Goal: Task Accomplishment & Management: Complete application form

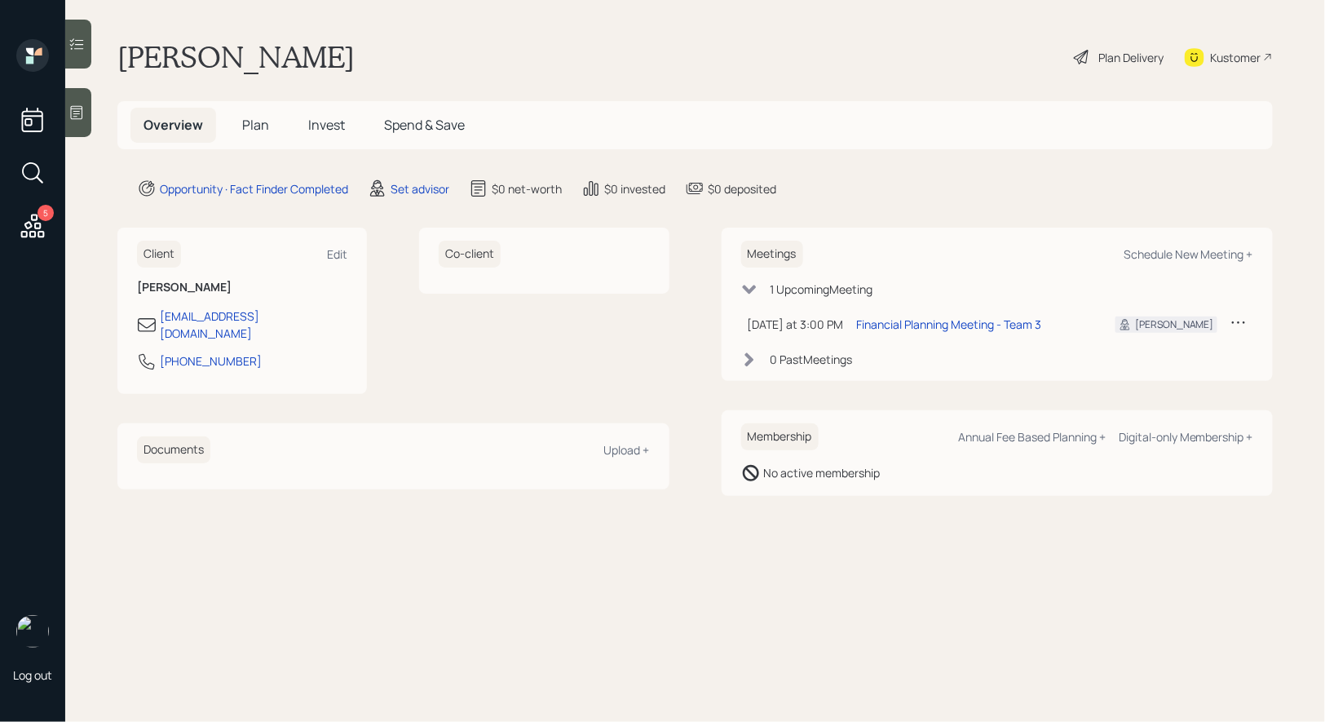
click at [416, 201] on main "[PERSON_NAME] Plan Delivery Kustomer Overview Plan Invest Spend & Save Opportun…" at bounding box center [695, 361] width 1260 height 722
click at [416, 189] on div "Set advisor" at bounding box center [420, 188] width 59 height 17
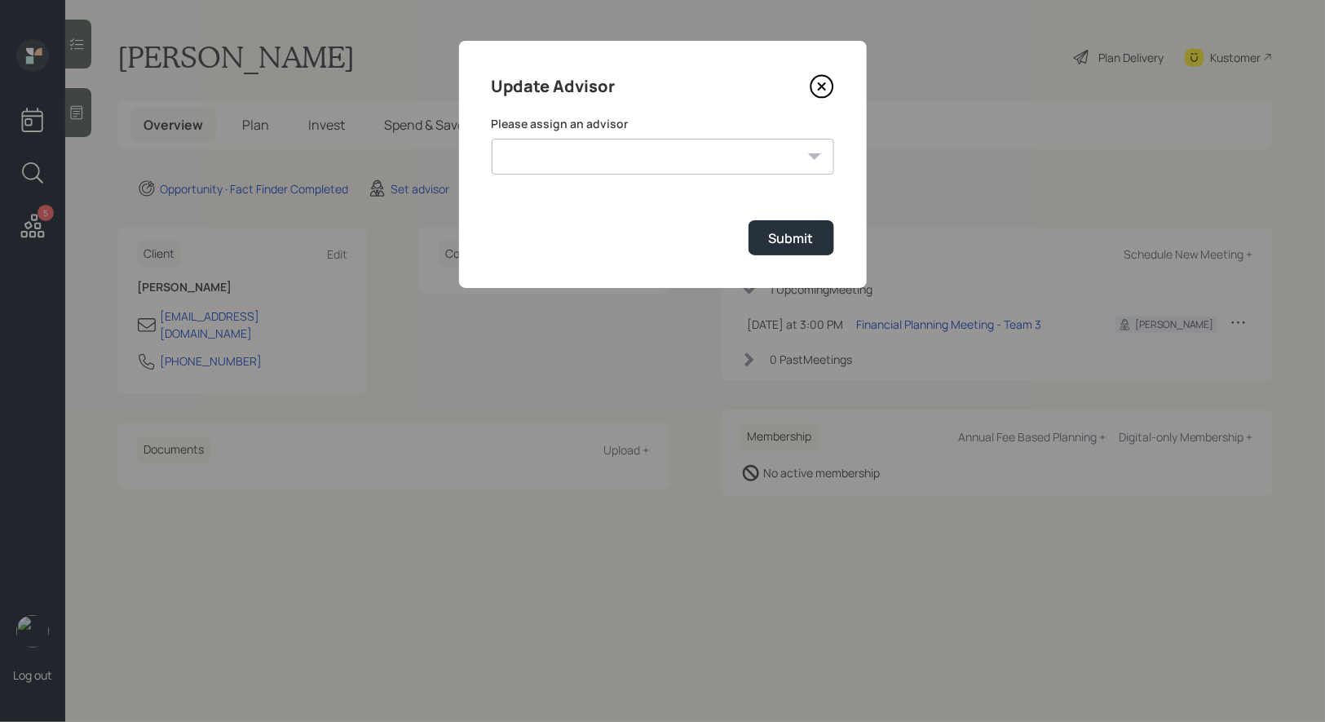
click at [631, 161] on select "[PERSON_NAME] [PERSON_NAME] [PERSON_NAME] End [PERSON_NAME] [PERSON_NAME] [PERS…" at bounding box center [663, 157] width 342 height 36
select select "8b79112e-3cfb-44f9-89e7-15267fe946c1"
click at [492, 139] on select "[PERSON_NAME] [PERSON_NAME] [PERSON_NAME] End [PERSON_NAME] [PERSON_NAME] [PERS…" at bounding box center [663, 157] width 342 height 36
click at [799, 240] on div "Submit" at bounding box center [791, 238] width 45 height 18
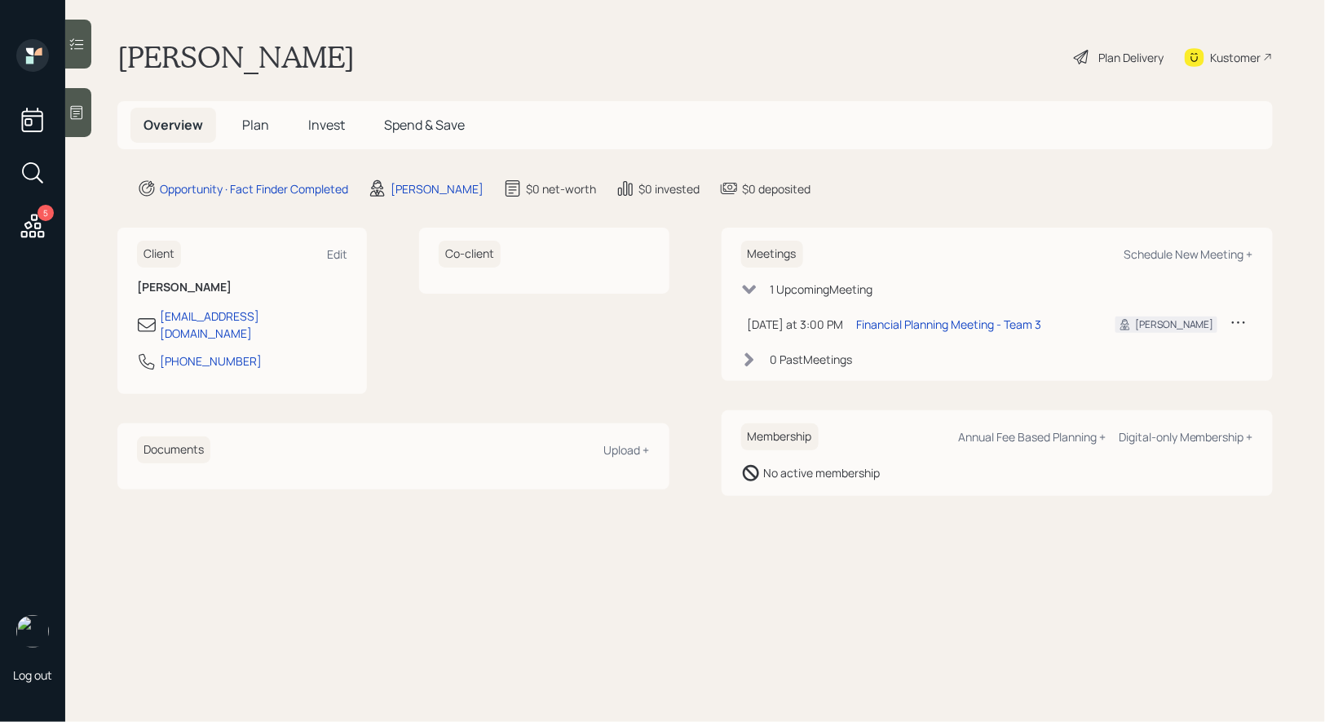
click at [74, 113] on icon at bounding box center [76, 112] width 16 height 16
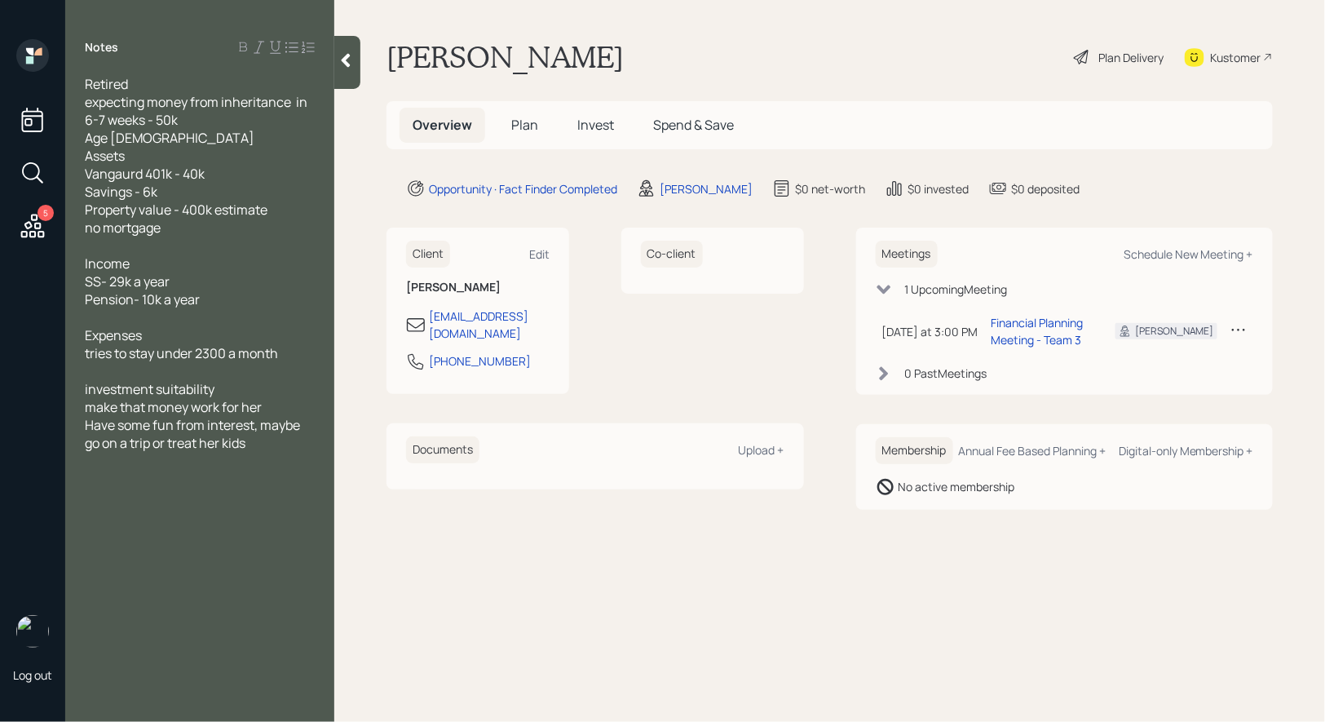
click at [523, 130] on span "Plan" at bounding box center [524, 125] width 27 height 18
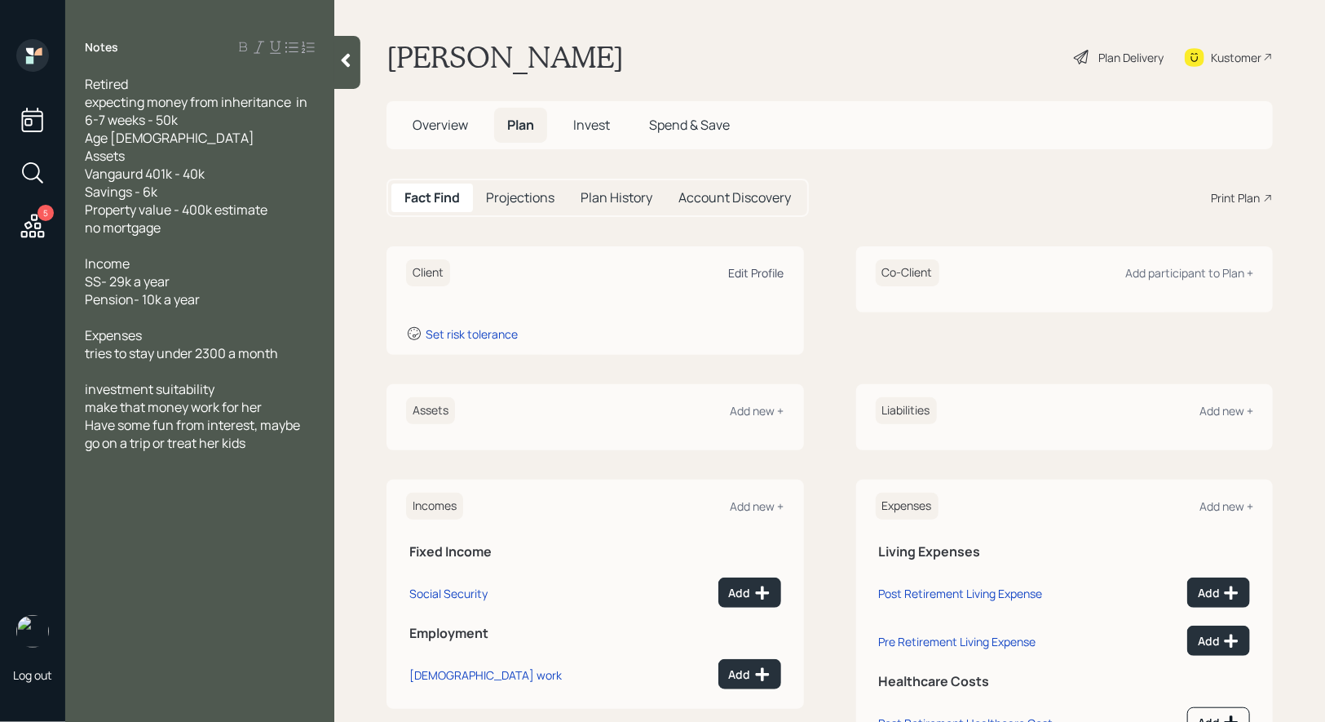
click at [747, 265] on div "Edit Profile" at bounding box center [756, 272] width 55 height 15
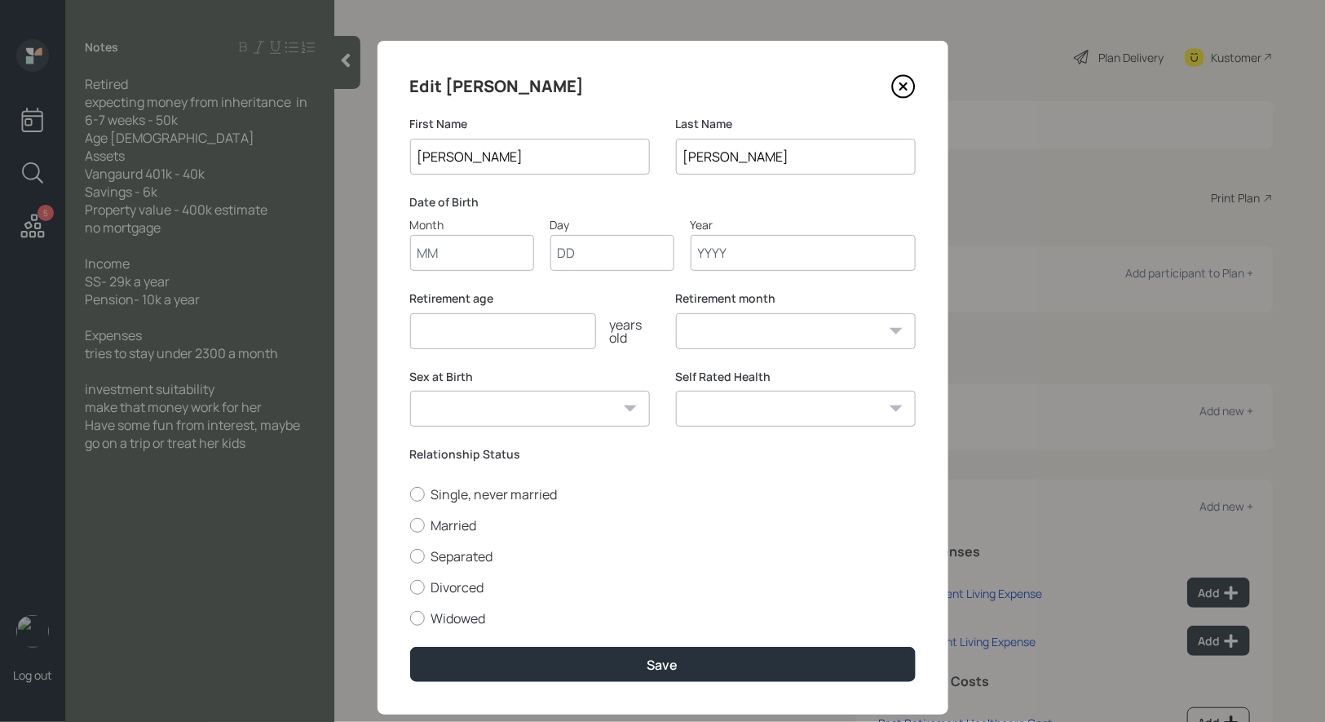
click at [453, 256] on input "Month" at bounding box center [472, 253] width 124 height 36
type input "01"
type input "1950"
select select "1"
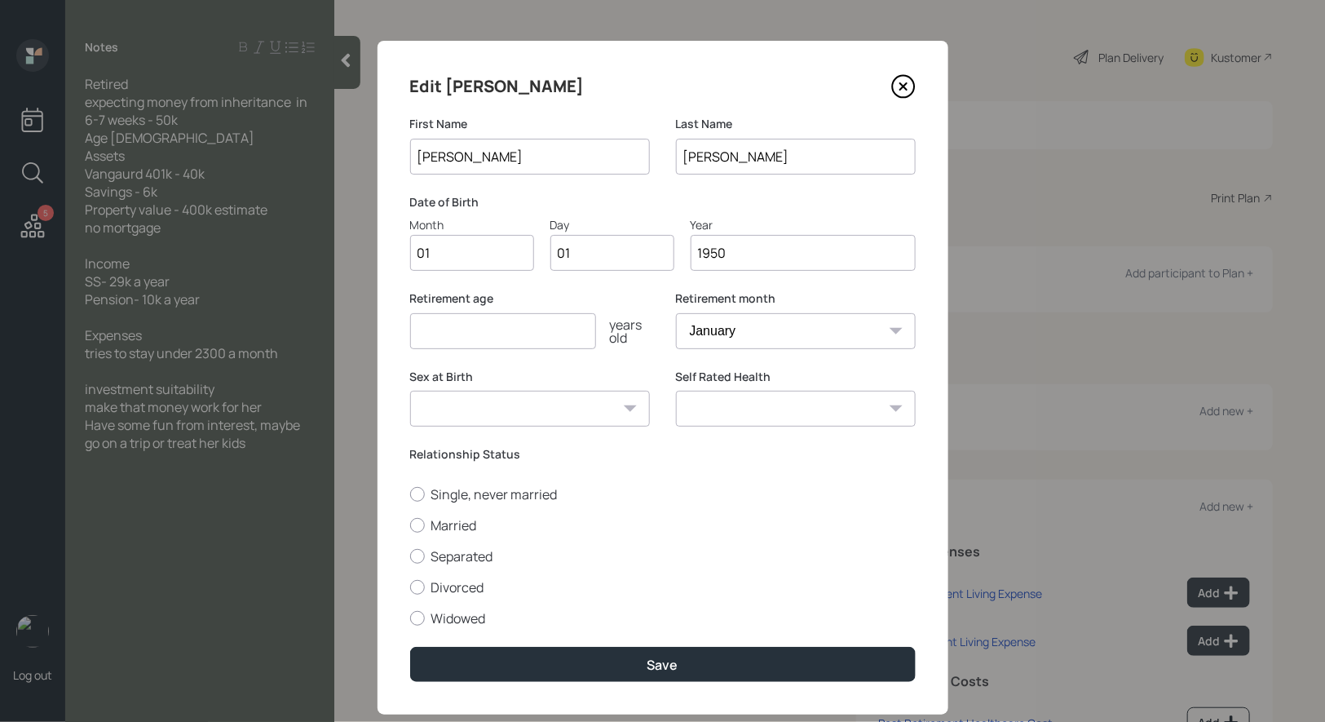
type input "1950"
click at [434, 331] on input "number" at bounding box center [503, 331] width 186 height 36
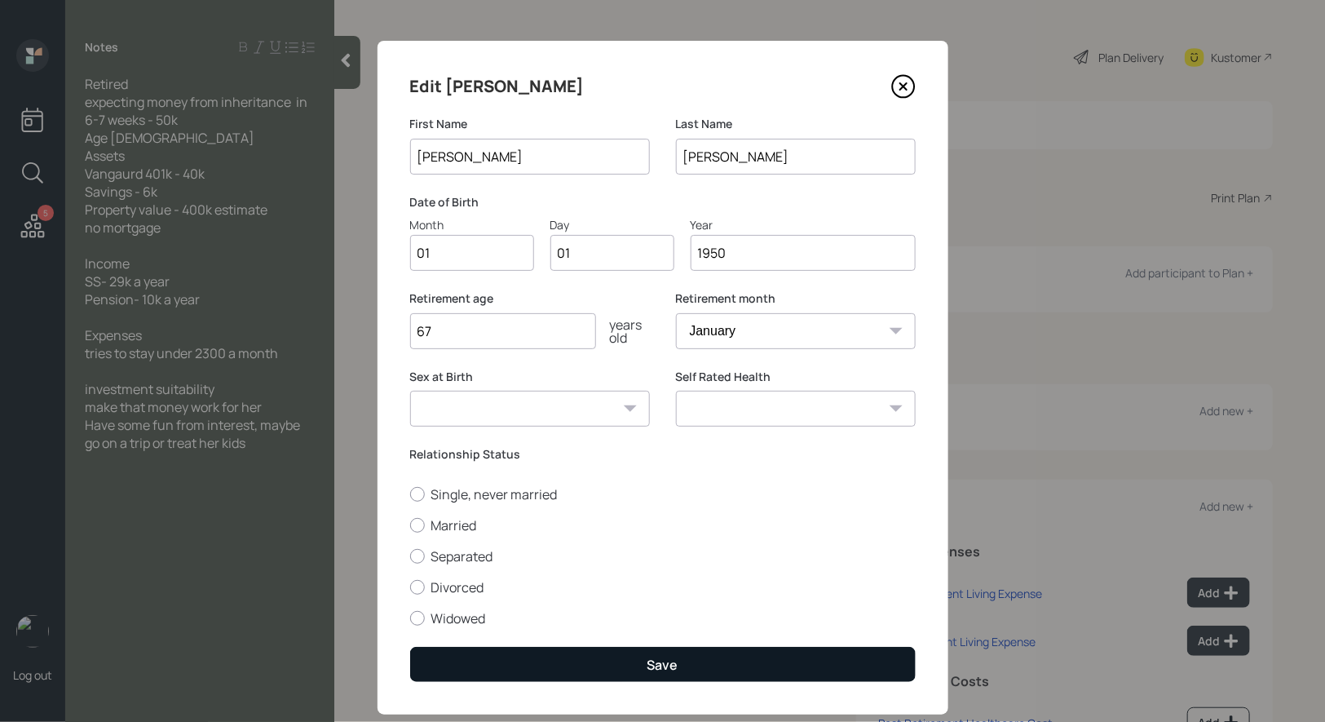
type input "67"
click at [528, 668] on button "Save" at bounding box center [663, 664] width 506 height 35
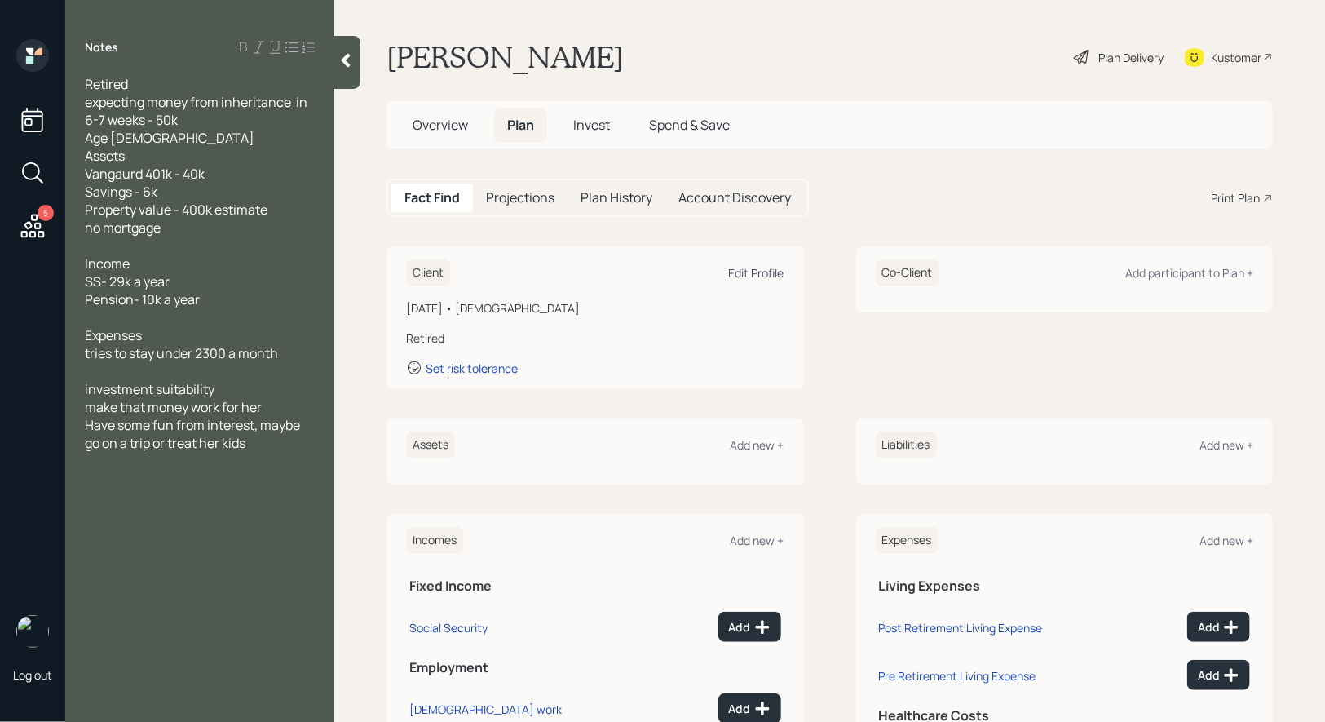
click at [763, 265] on div "Edit Profile" at bounding box center [756, 272] width 55 height 15
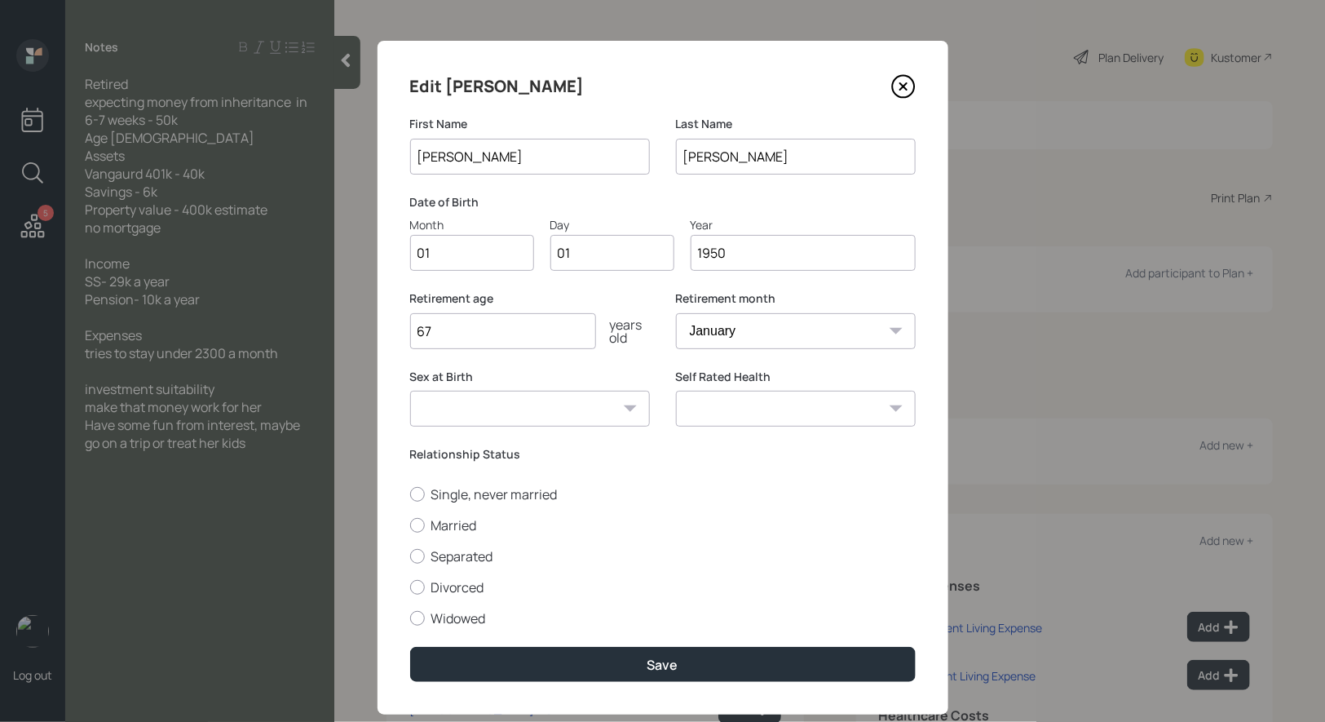
click at [744, 254] on input "1950" at bounding box center [803, 253] width 225 height 36
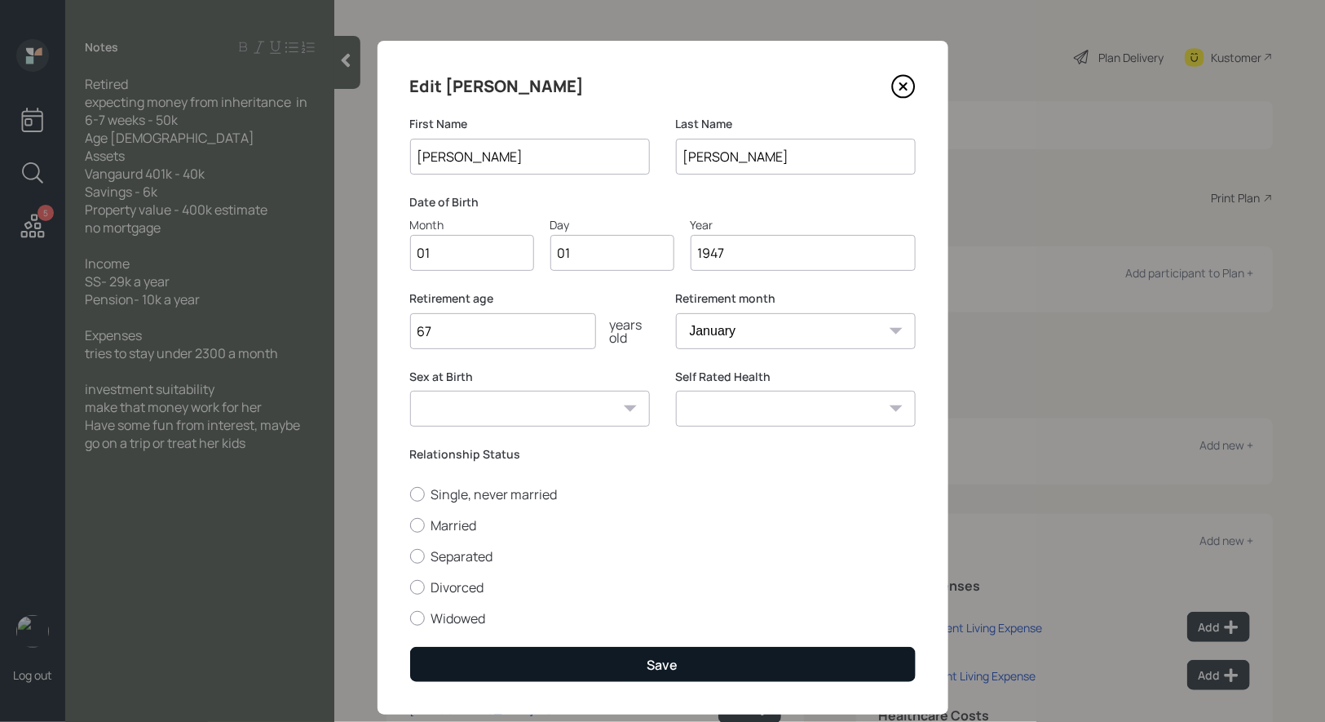
type input "1947"
click at [614, 664] on button "Save" at bounding box center [663, 664] width 506 height 35
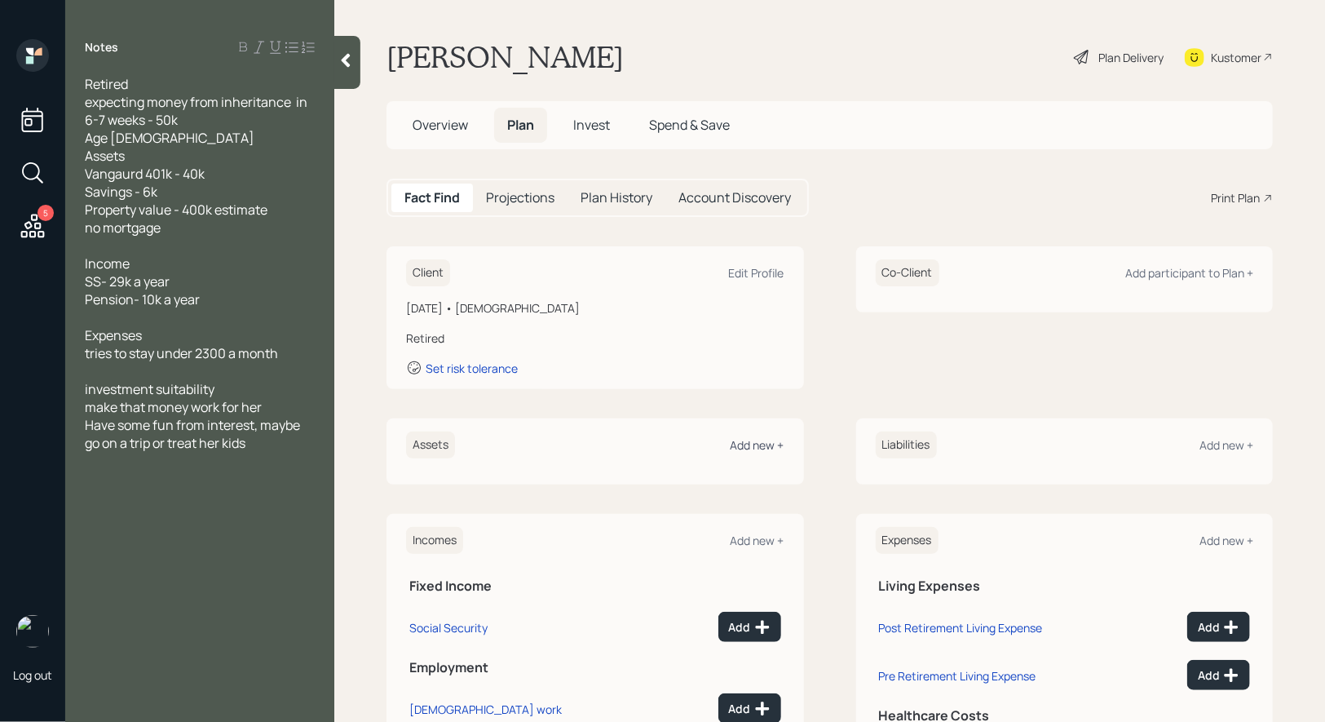
click at [748, 440] on div "Add new +" at bounding box center [758, 444] width 54 height 15
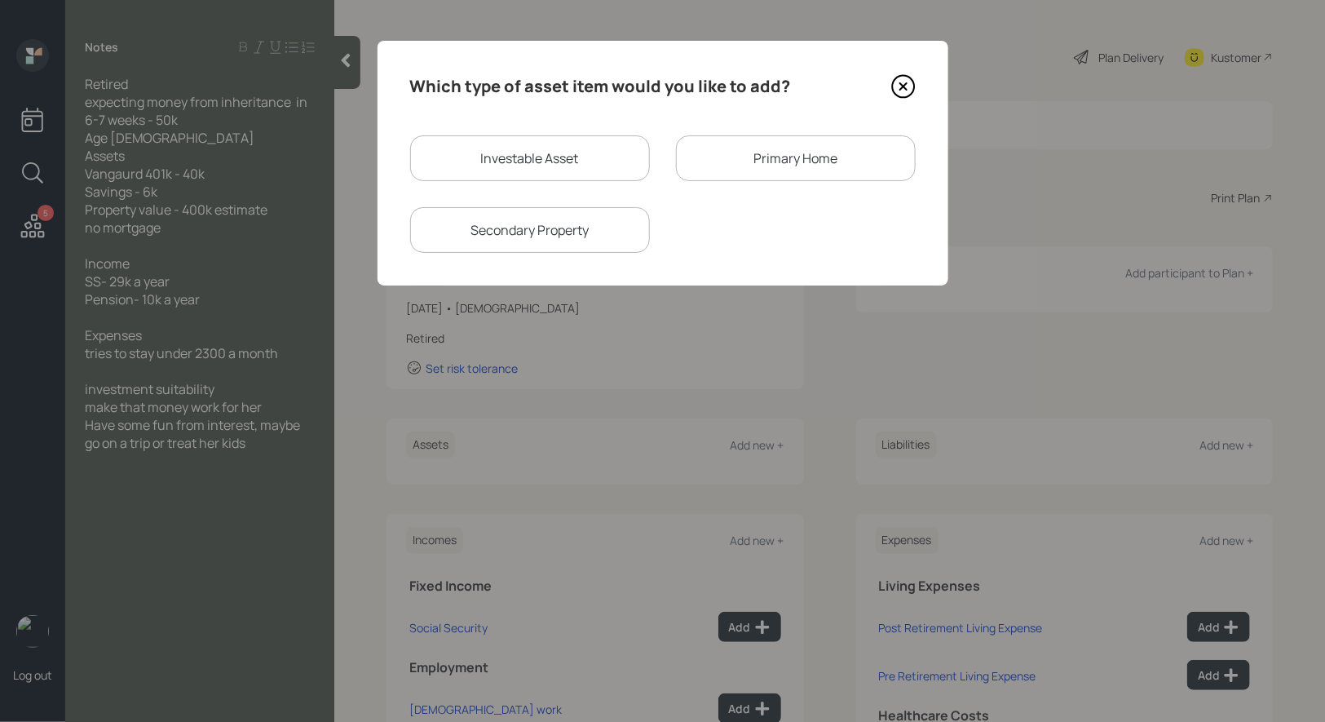
click at [546, 168] on div "Investable Asset" at bounding box center [530, 158] width 240 height 46
select select "taxable"
select select "balanced"
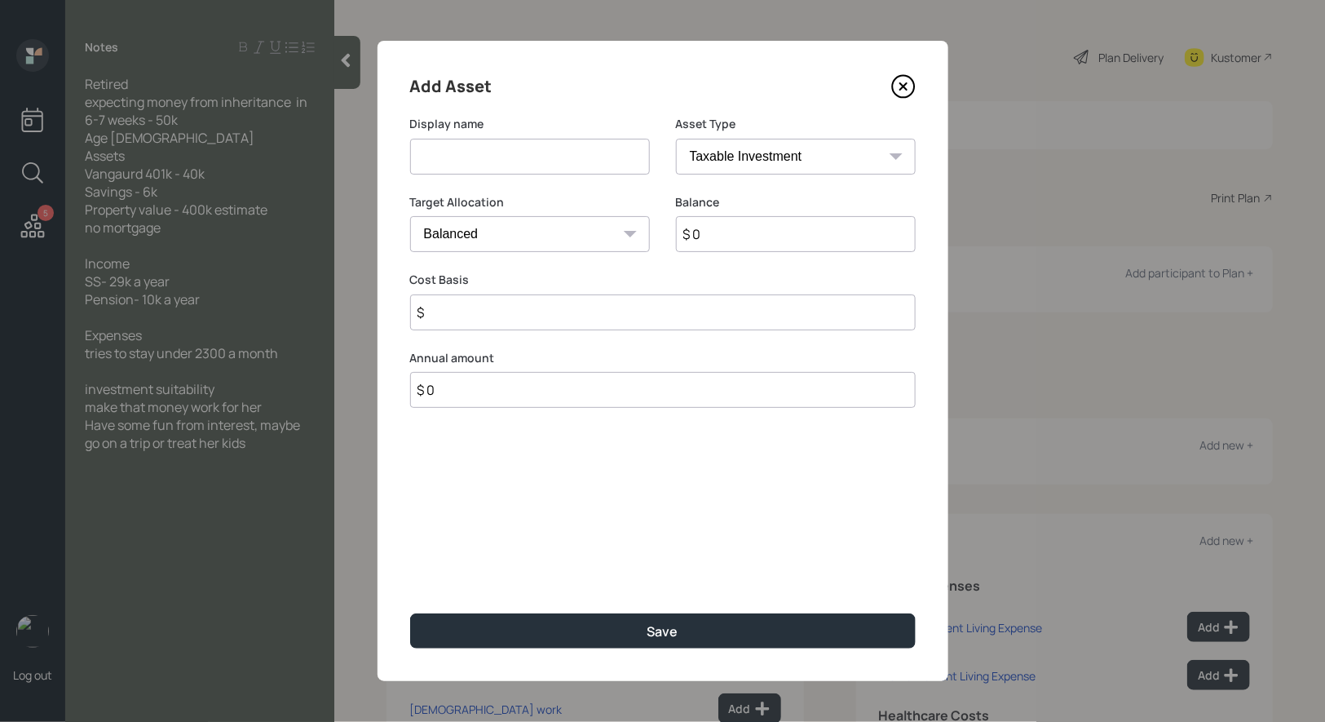
click at [560, 161] on input at bounding box center [530, 157] width 240 height 36
type input "Vanguard 401k"
click at [791, 155] on select "SEP [PERSON_NAME] IRA 401(k) [PERSON_NAME] 401(k) 403(b) [PERSON_NAME] 403(b) 4…" at bounding box center [796, 157] width 240 height 36
select select "company_sponsored"
click at [676, 139] on select "SEP [PERSON_NAME] IRA 401(k) [PERSON_NAME] 401(k) 403(b) [PERSON_NAME] 403(b) 4…" at bounding box center [796, 157] width 240 height 36
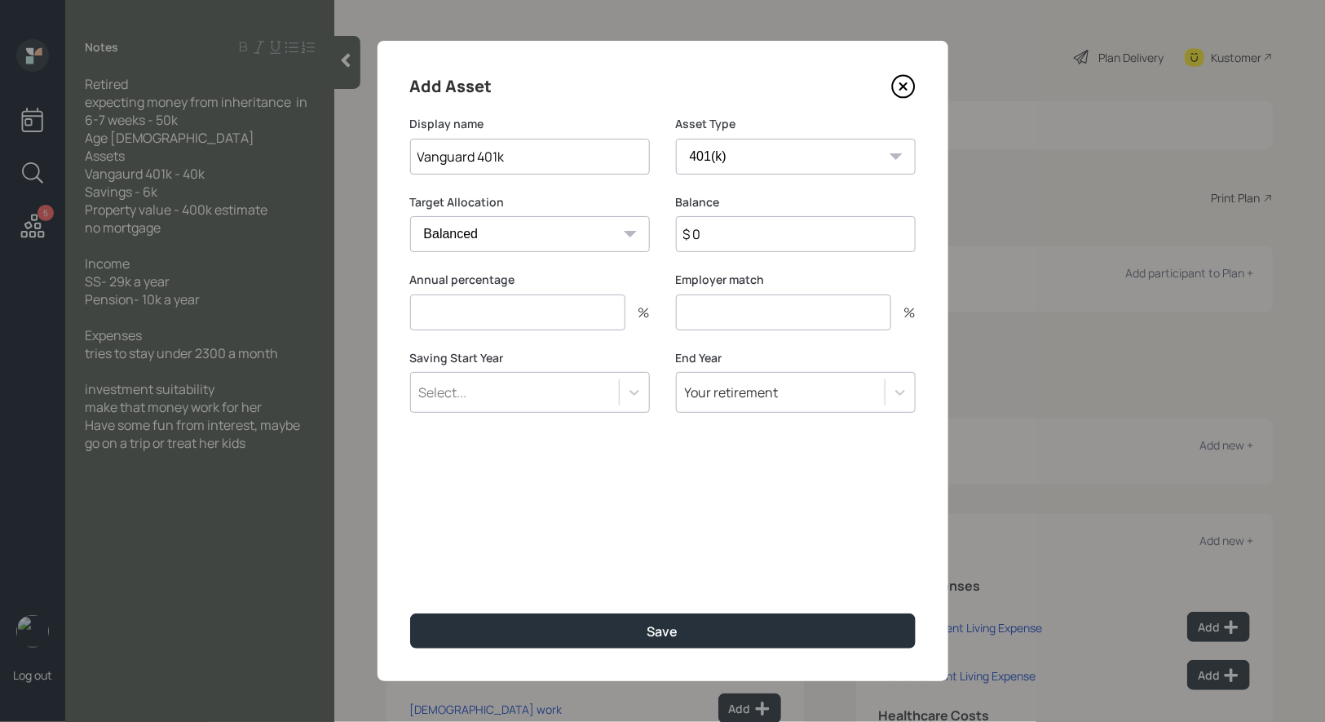
click at [745, 232] on input "$ 0" at bounding box center [796, 234] width 240 height 36
type input "$ 40,000"
click at [514, 316] on input "number" at bounding box center [517, 312] width 215 height 36
type input "0"
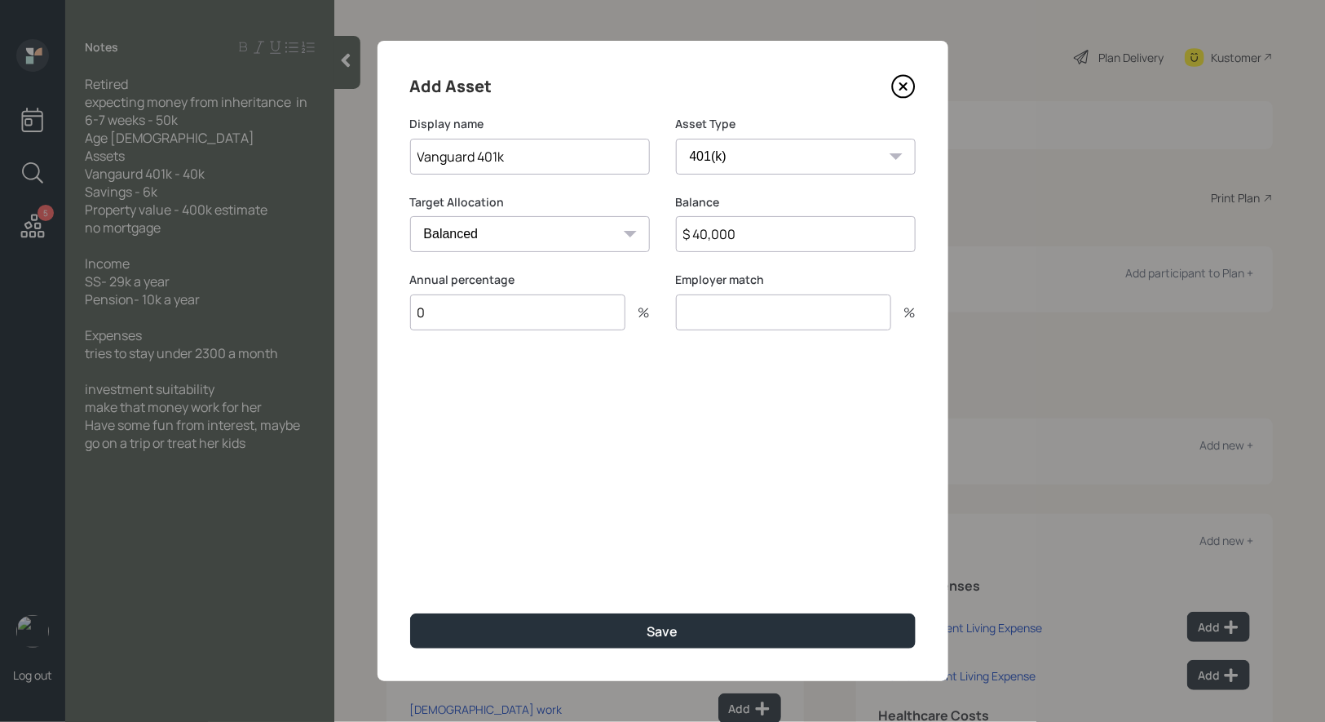
click at [749, 316] on input "number" at bounding box center [783, 312] width 215 height 36
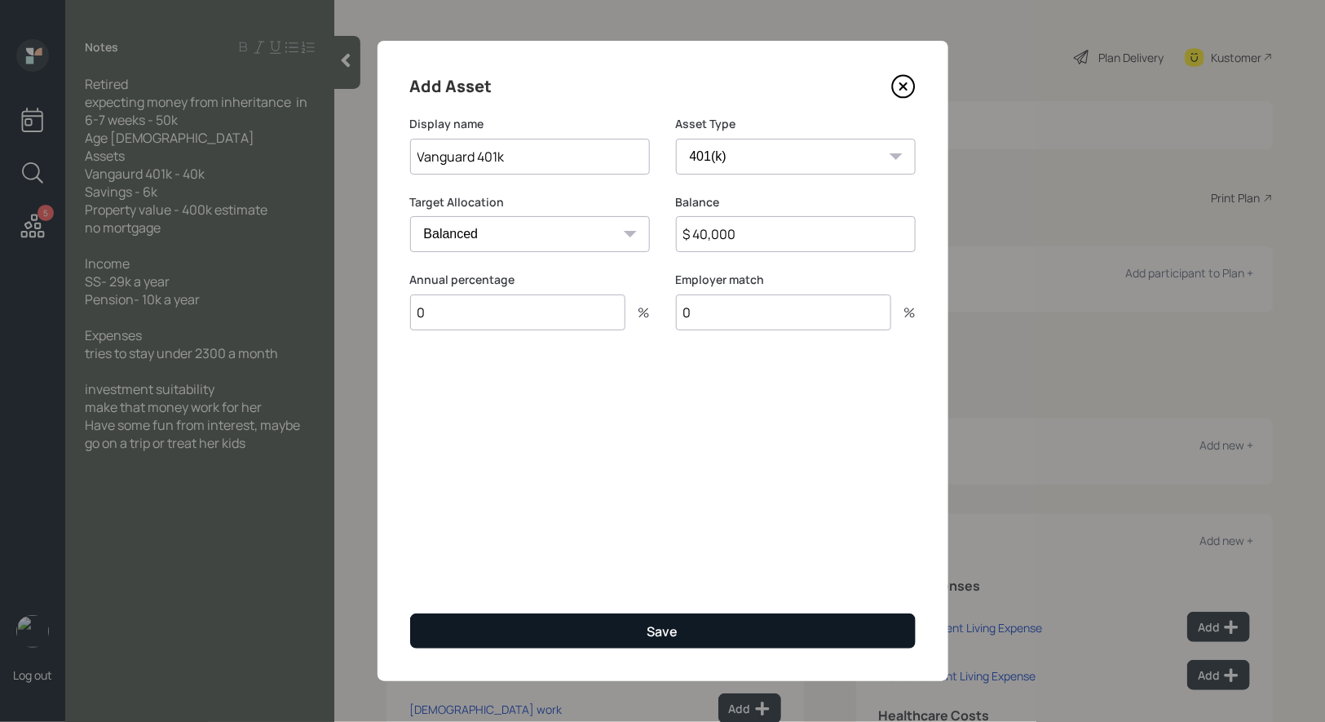
type input "0"
click at [587, 618] on button "Save" at bounding box center [663, 630] width 506 height 35
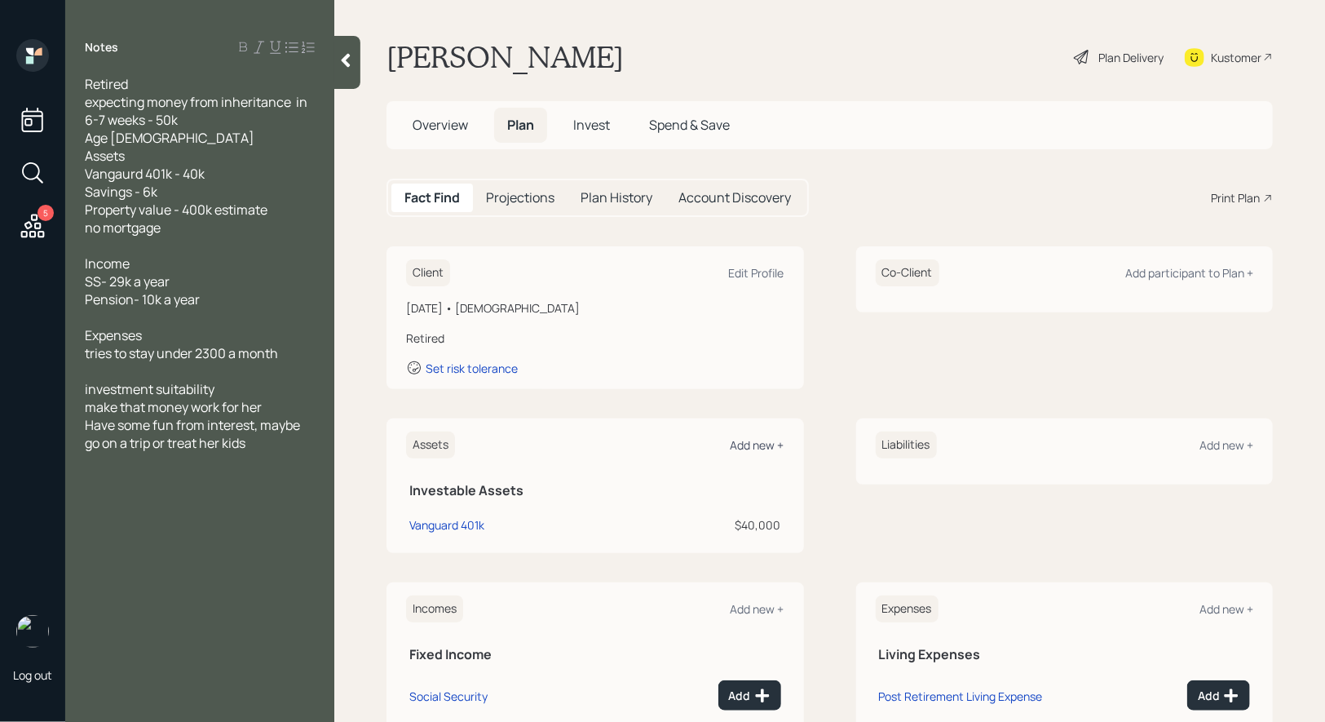
click at [744, 439] on div "Add new +" at bounding box center [758, 444] width 54 height 15
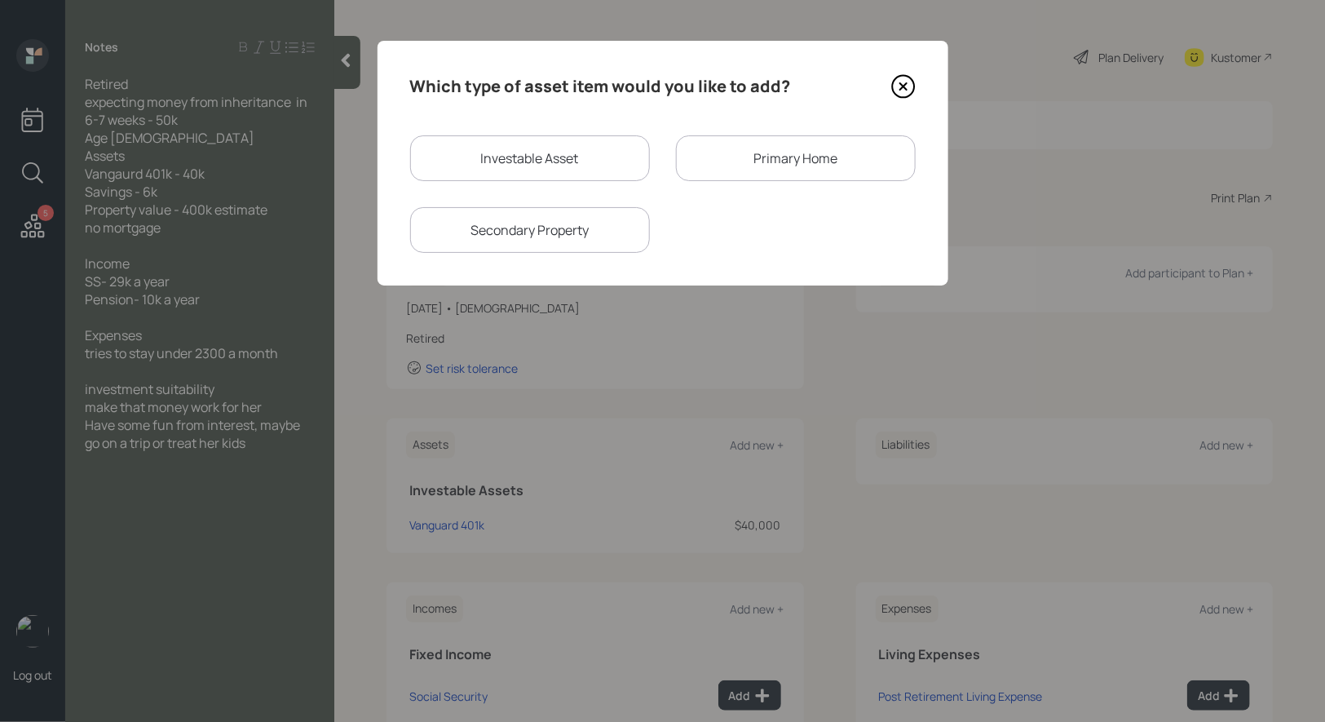
click at [598, 150] on div "Investable Asset" at bounding box center [530, 158] width 240 height 46
select select "taxable"
select select "balanced"
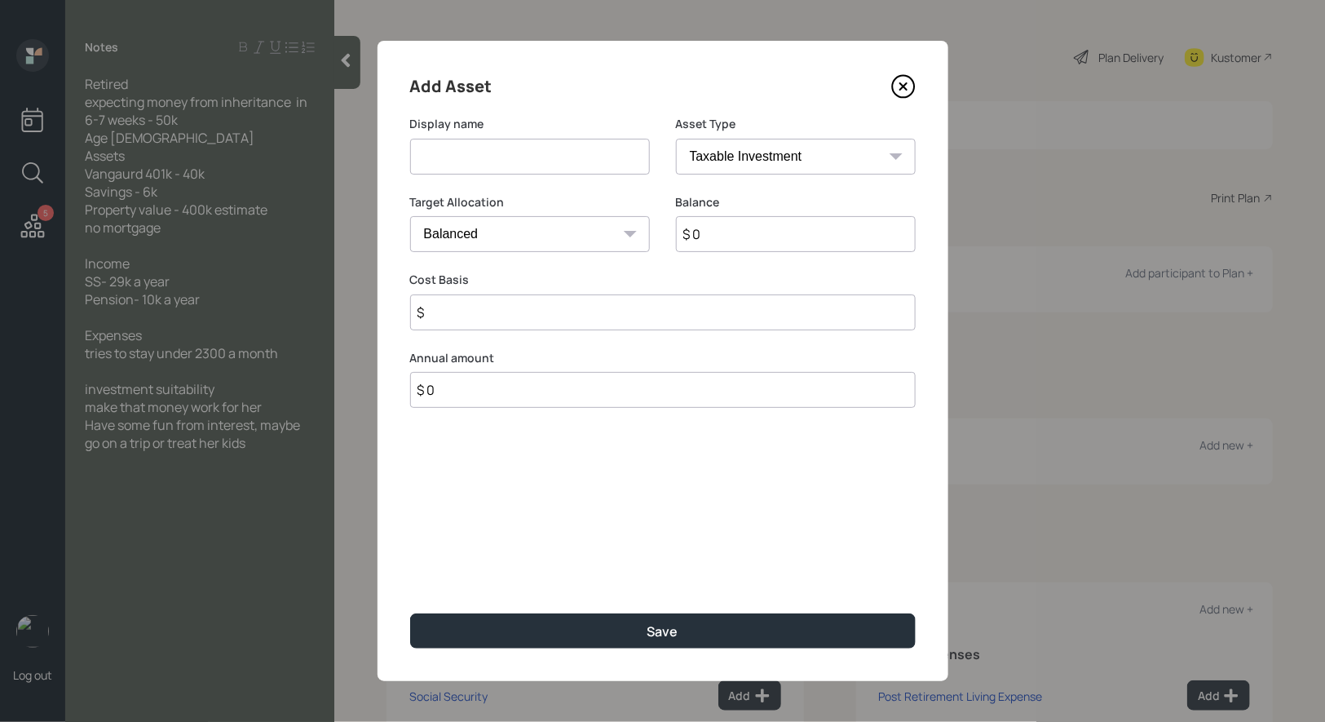
click at [554, 152] on input at bounding box center [530, 157] width 240 height 36
type input "Cash"
click at [705, 242] on input "$ 0" at bounding box center [796, 234] width 240 height 36
type input "$ 6,000"
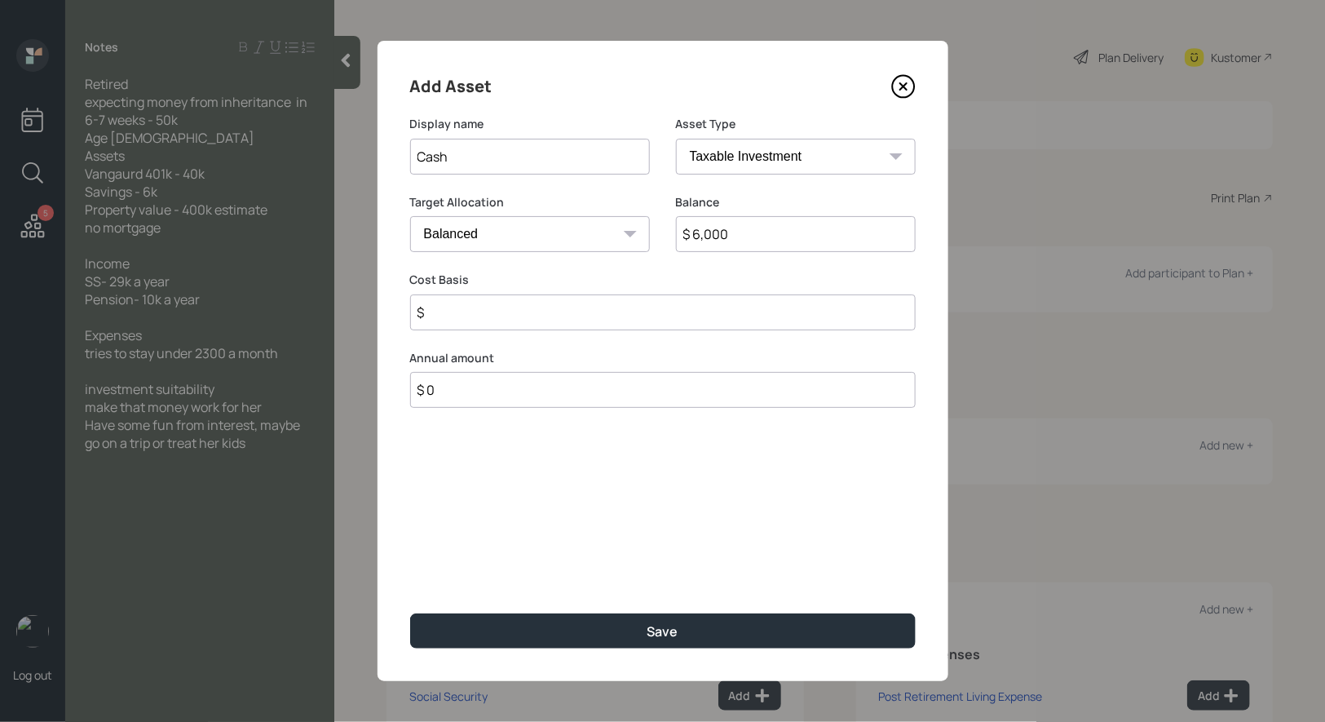
click at [598, 300] on input "$" at bounding box center [663, 312] width 506 height 36
type input "$ 6,000"
click at [525, 248] on select "Cash Conservative Balanced Aggressive" at bounding box center [530, 234] width 240 height 36
select select "uninvested"
click at [410, 216] on select "Cash Conservative Balanced Aggressive" at bounding box center [530, 234] width 240 height 36
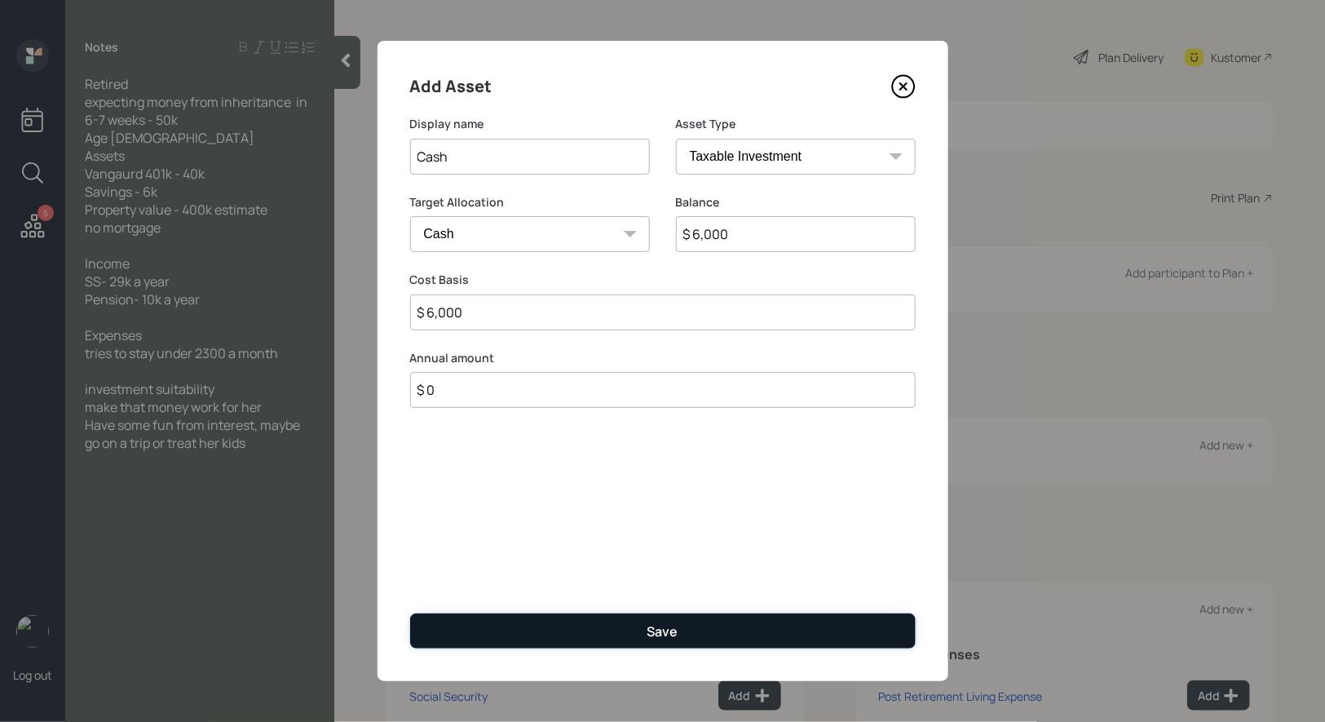
click at [643, 626] on button "Save" at bounding box center [663, 630] width 506 height 35
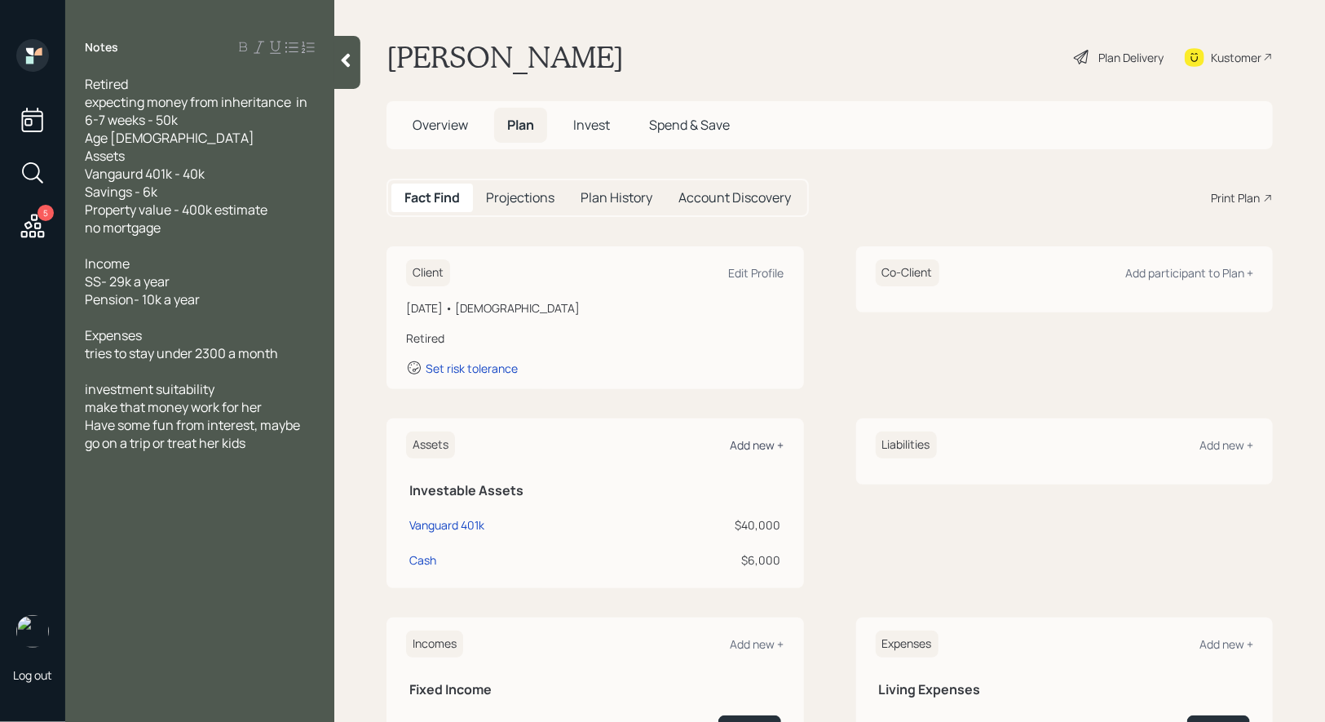
click at [774, 437] on div "Add new +" at bounding box center [758, 444] width 54 height 15
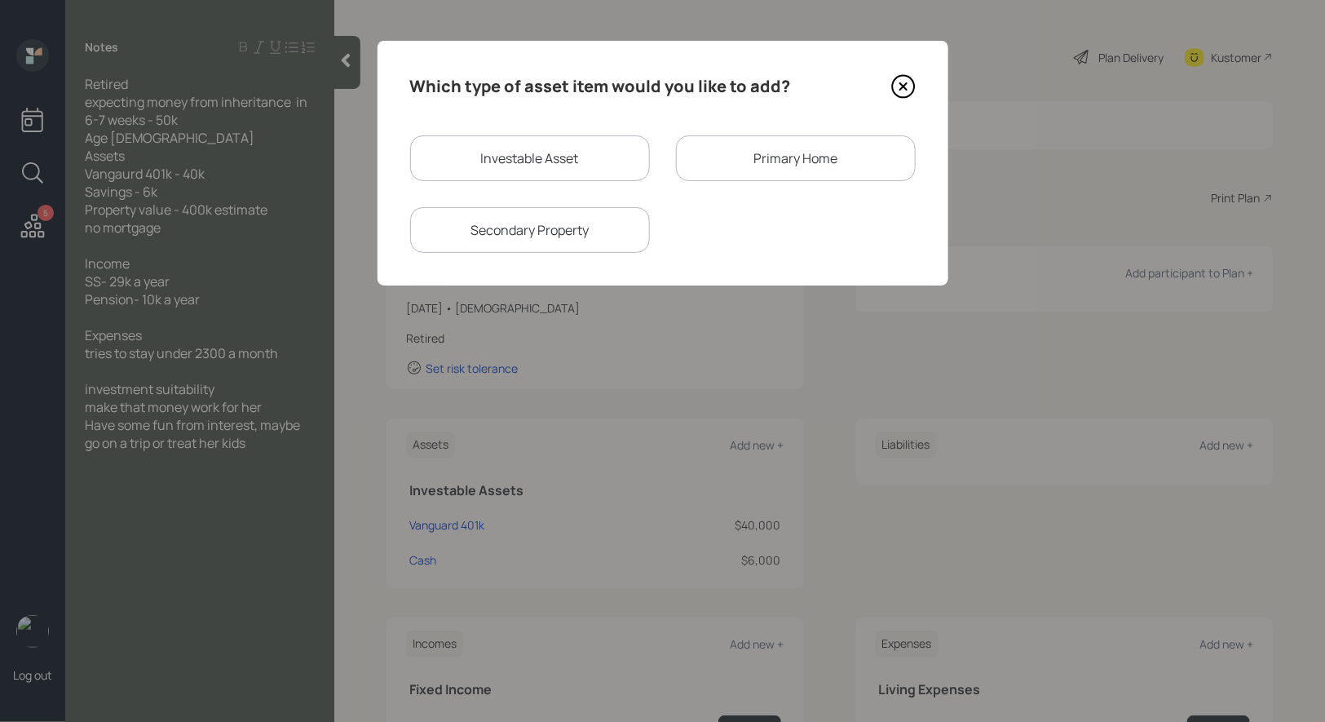
click at [574, 168] on div "Investable Asset" at bounding box center [530, 158] width 240 height 46
select select "taxable"
select select "balanced"
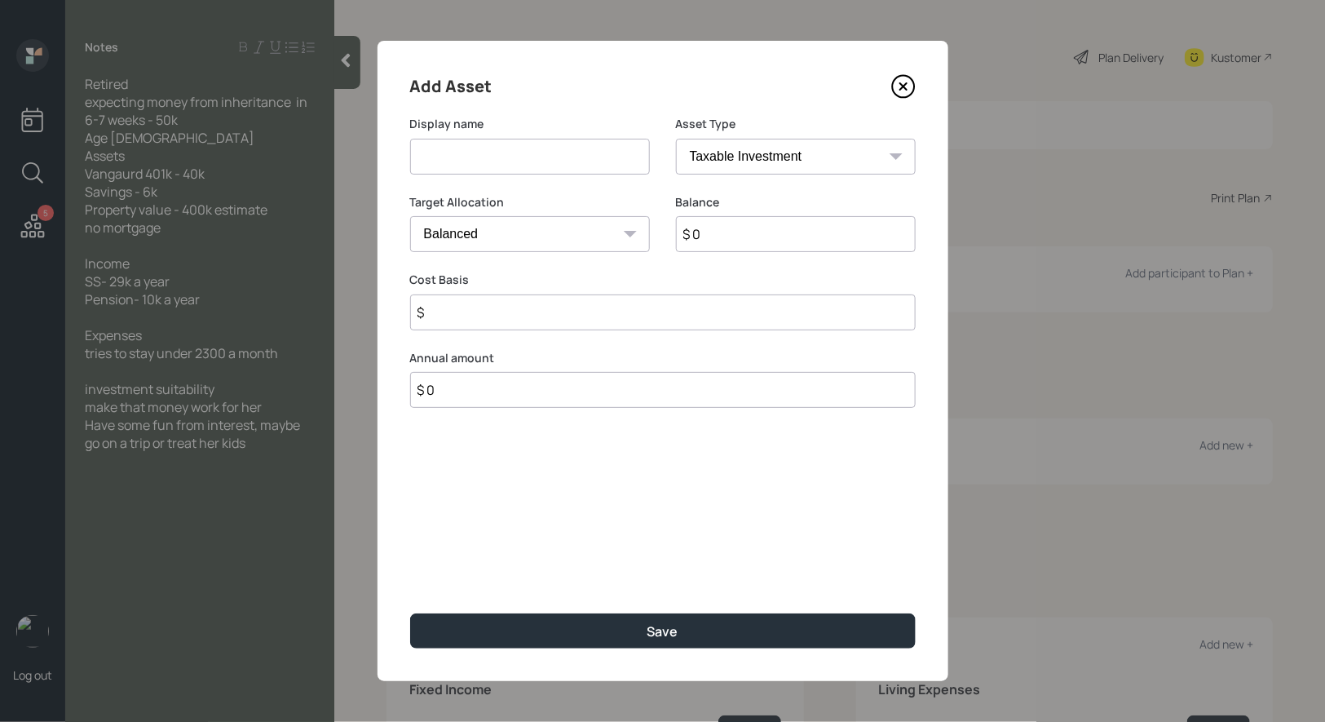
click at [602, 156] on input at bounding box center [530, 157] width 240 height 36
type input "Inheritence"
click at [757, 222] on input "$ 0" at bounding box center [796, 234] width 240 height 36
click at [738, 223] on input "$ 0" at bounding box center [796, 234] width 240 height 36
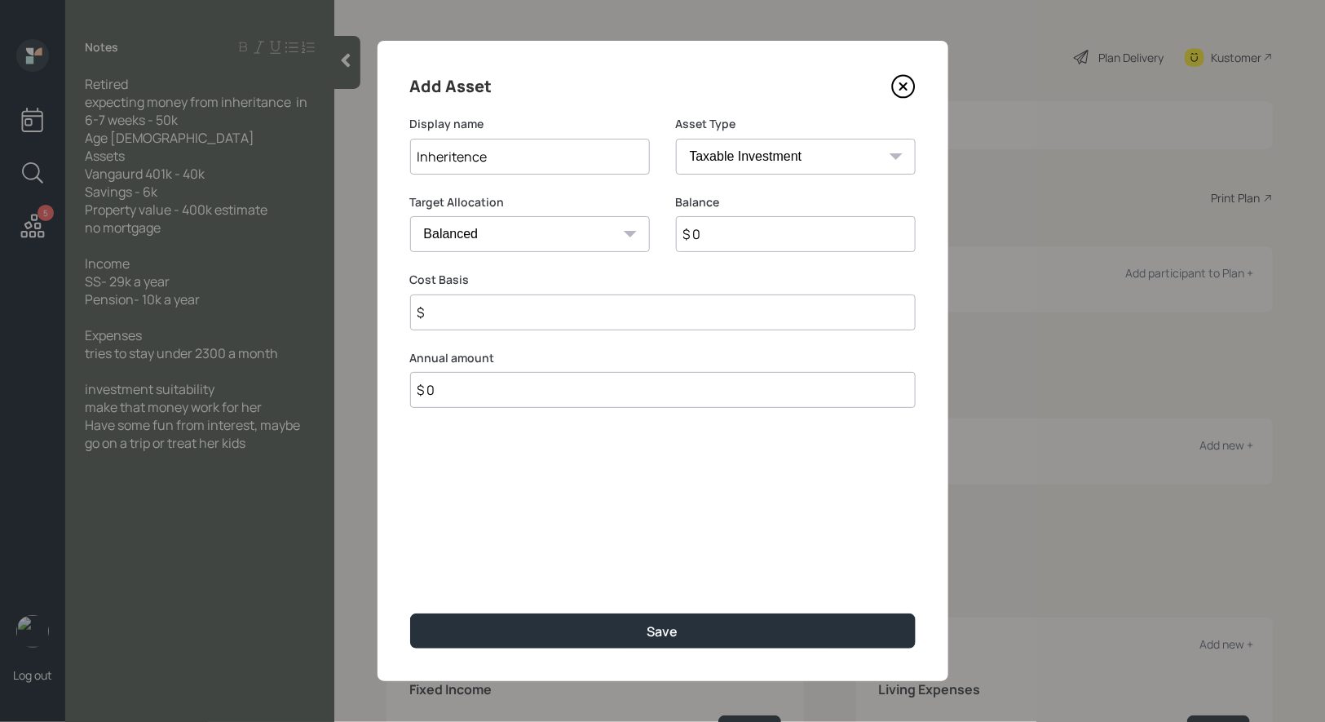
click at [738, 223] on input "$ 0" at bounding box center [796, 234] width 240 height 36
click at [713, 232] on input "$ 0" at bounding box center [796, 234] width 240 height 36
type input "$ 50,000"
click at [437, 320] on input "$" at bounding box center [663, 312] width 506 height 36
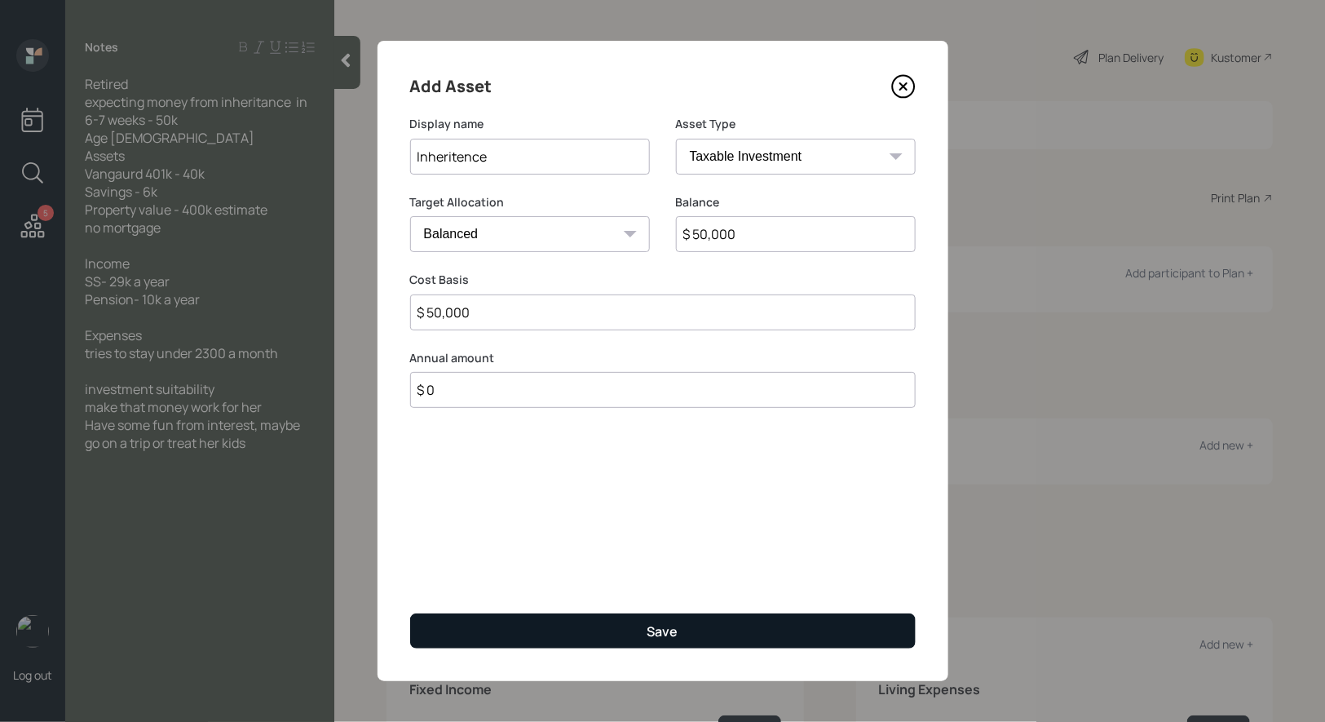
type input "$ 50,000"
click at [527, 626] on button "Save" at bounding box center [663, 630] width 506 height 35
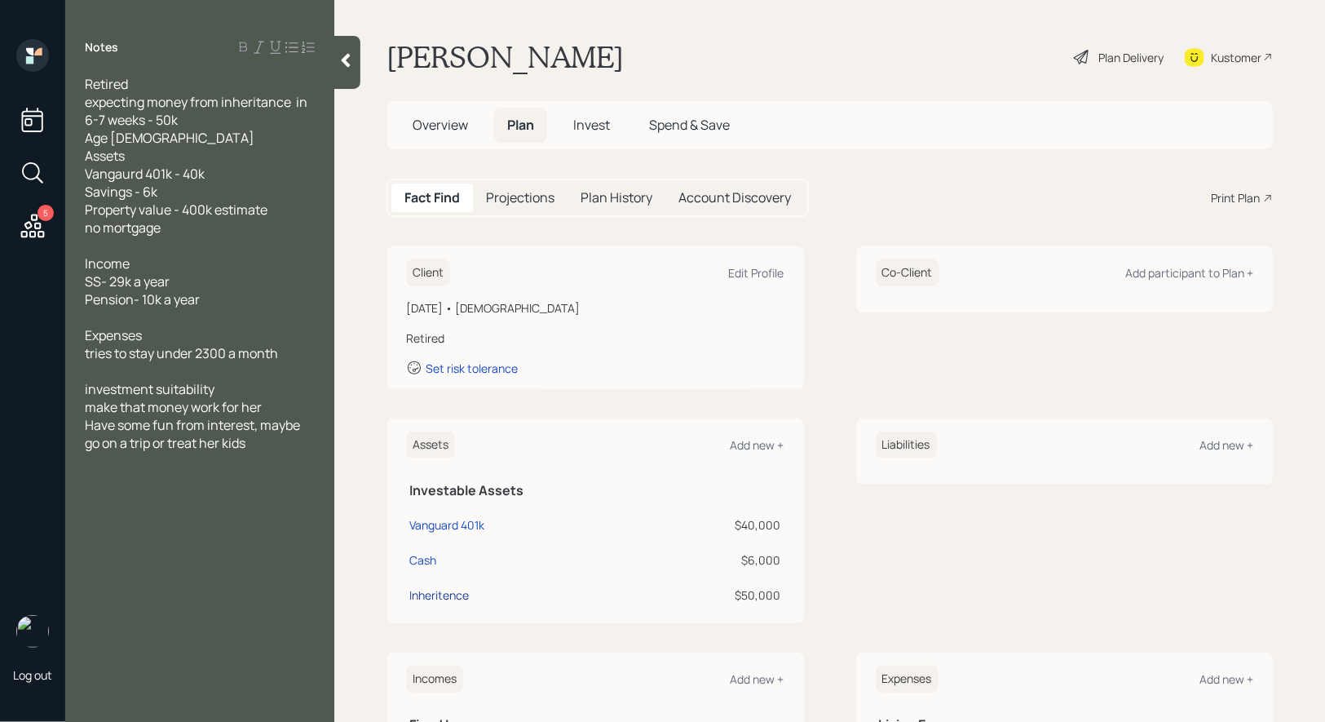
click at [447, 596] on div "Inheritence" at bounding box center [439, 594] width 60 height 17
select select "taxable"
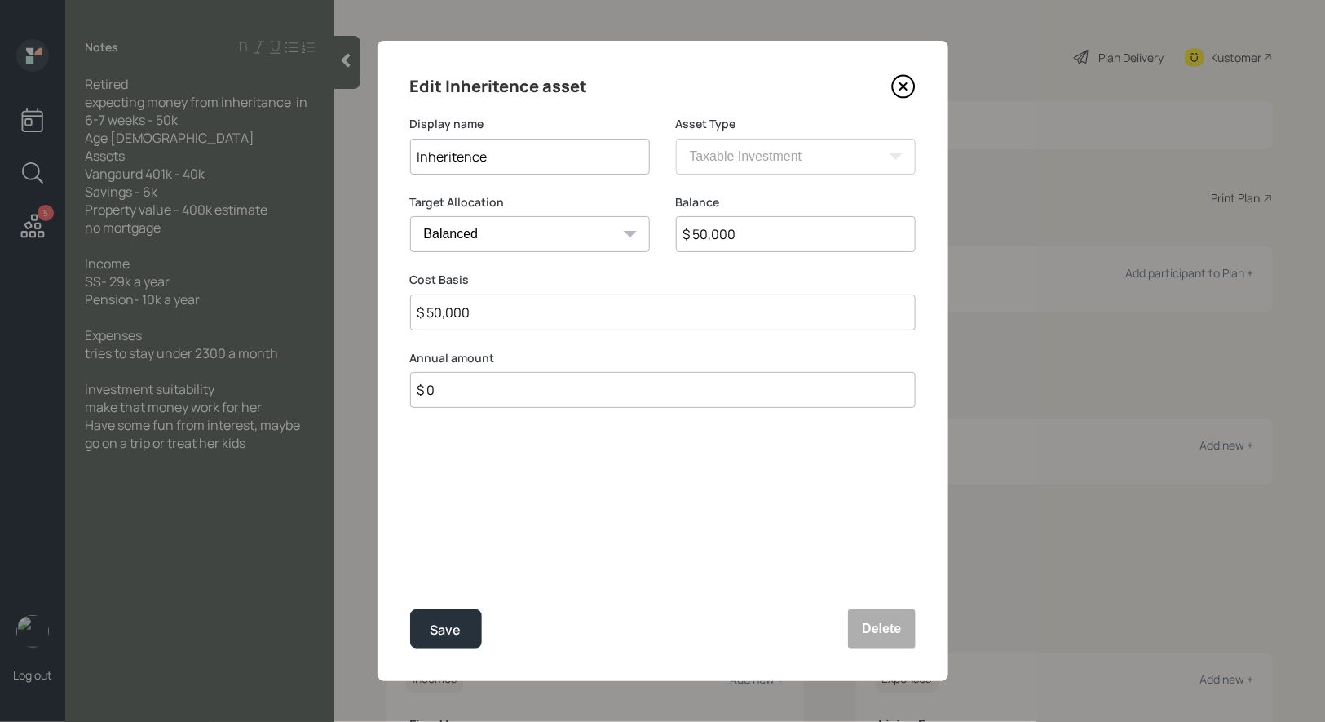
click at [484, 232] on select "Cash Conservative Balanced Aggressive" at bounding box center [530, 234] width 240 height 36
select select "uninvested"
click at [410, 216] on select "Cash Conservative Balanced Aggressive" at bounding box center [530, 234] width 240 height 36
click at [436, 634] on div "Save" at bounding box center [446, 630] width 31 height 22
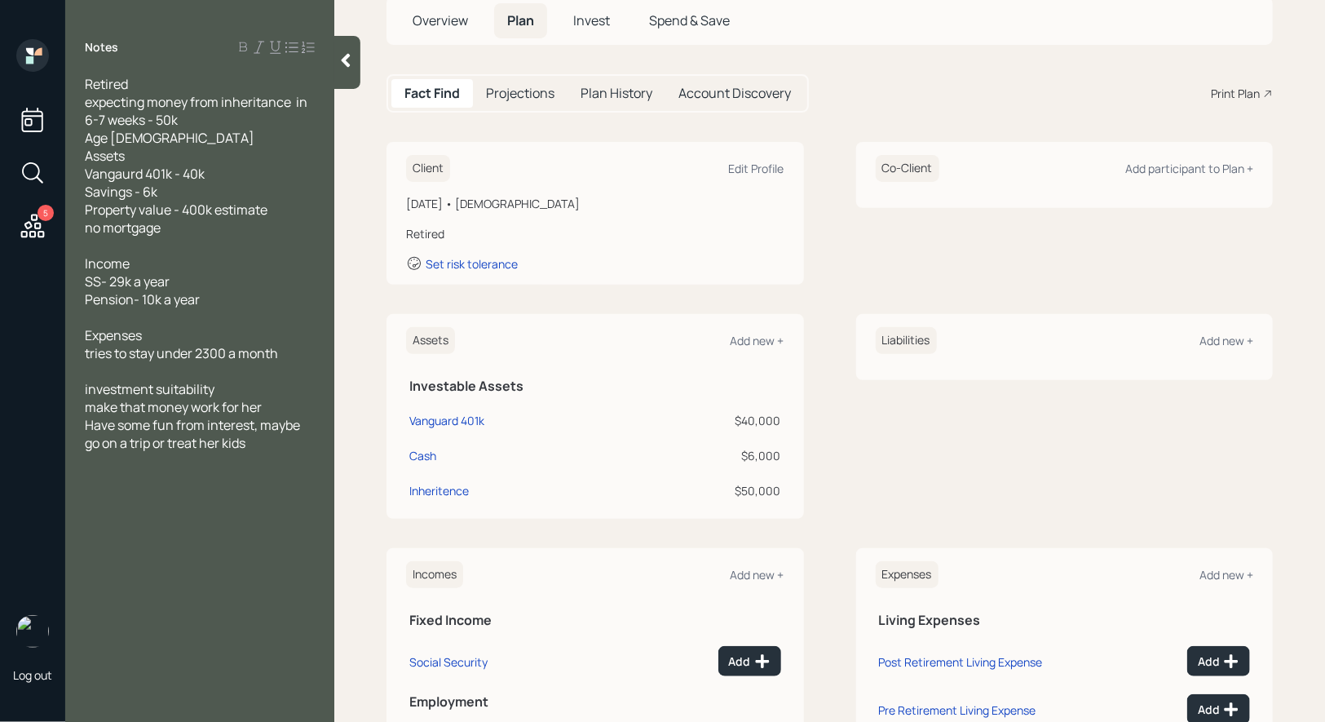
scroll to position [244, 0]
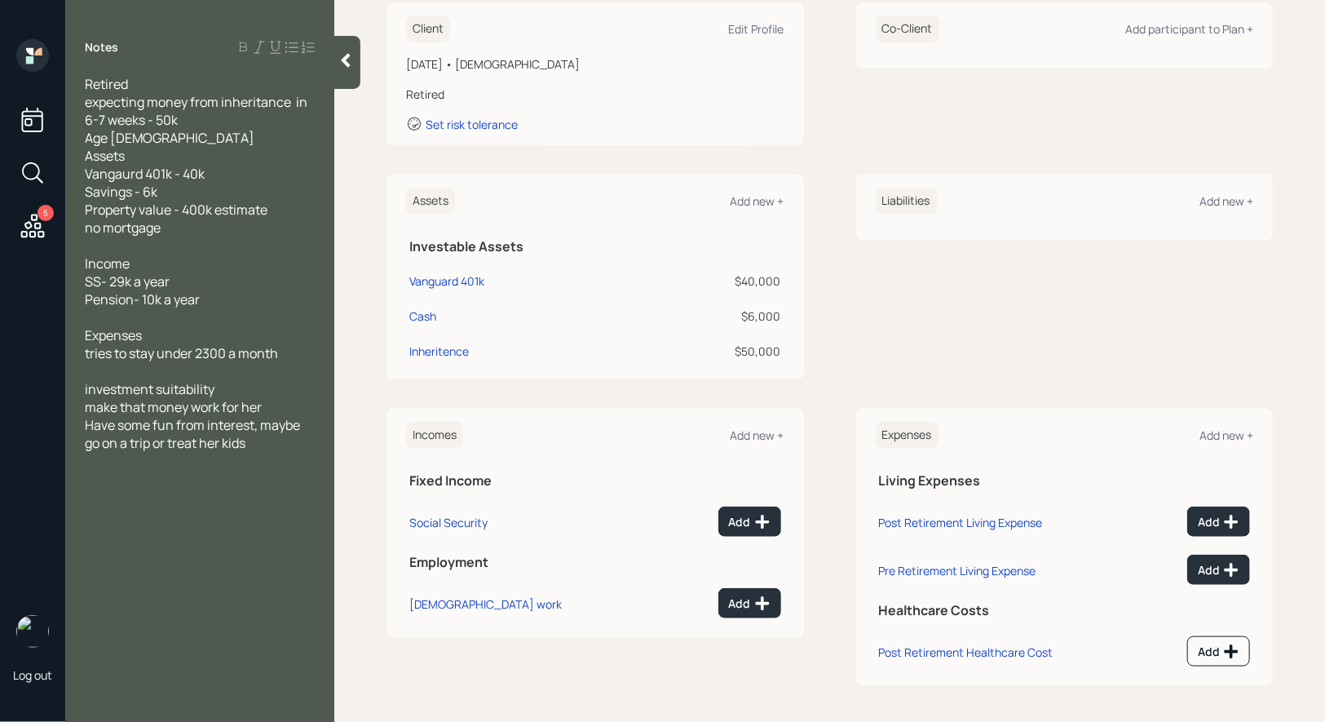
click at [618, 660] on div "Incomes Add new + Fixed Income Social Security Add Employment [DEMOGRAPHIC_DATA…" at bounding box center [595, 547] width 417 height 277
click at [753, 525] on div "Add" at bounding box center [750, 522] width 42 height 16
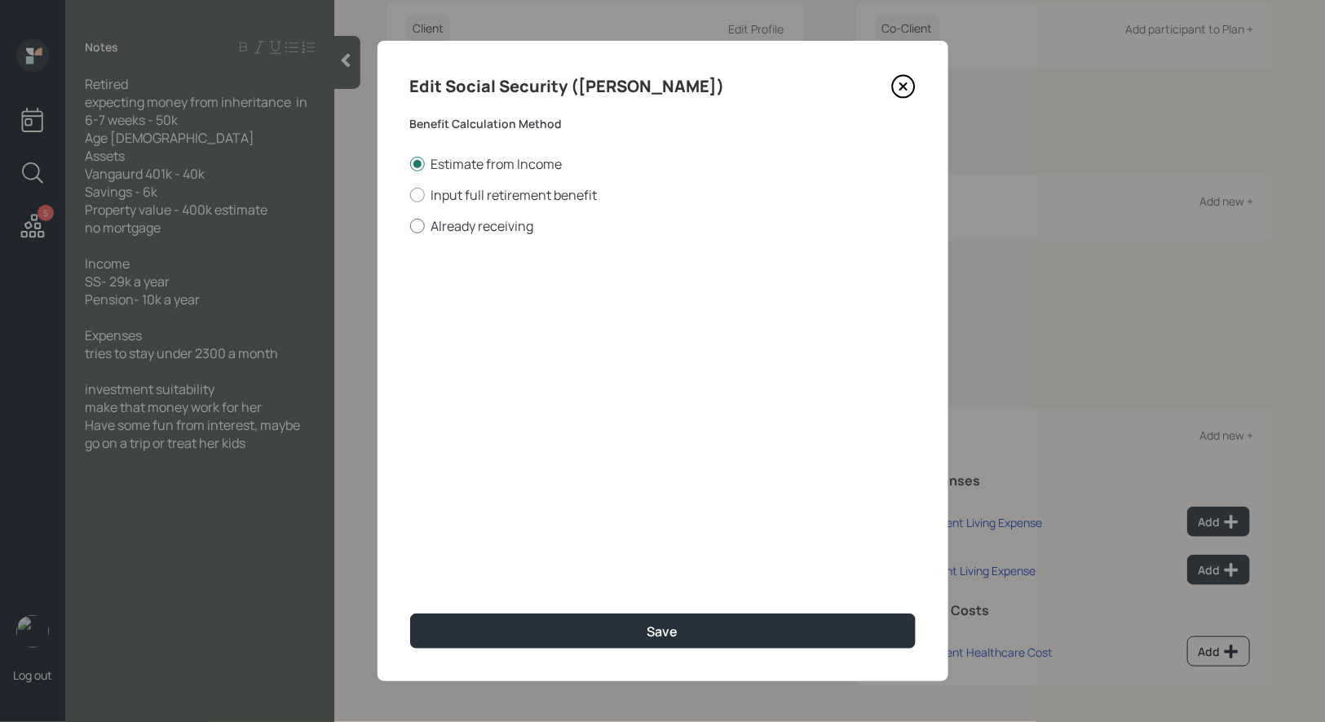
click at [417, 223] on div at bounding box center [417, 226] width 15 height 15
click at [410, 225] on input "Already receiving" at bounding box center [409, 225] width 1 height 1
radio input "true"
click at [471, 294] on input "$" at bounding box center [663, 294] width 506 height 36
type input "$ 2,416"
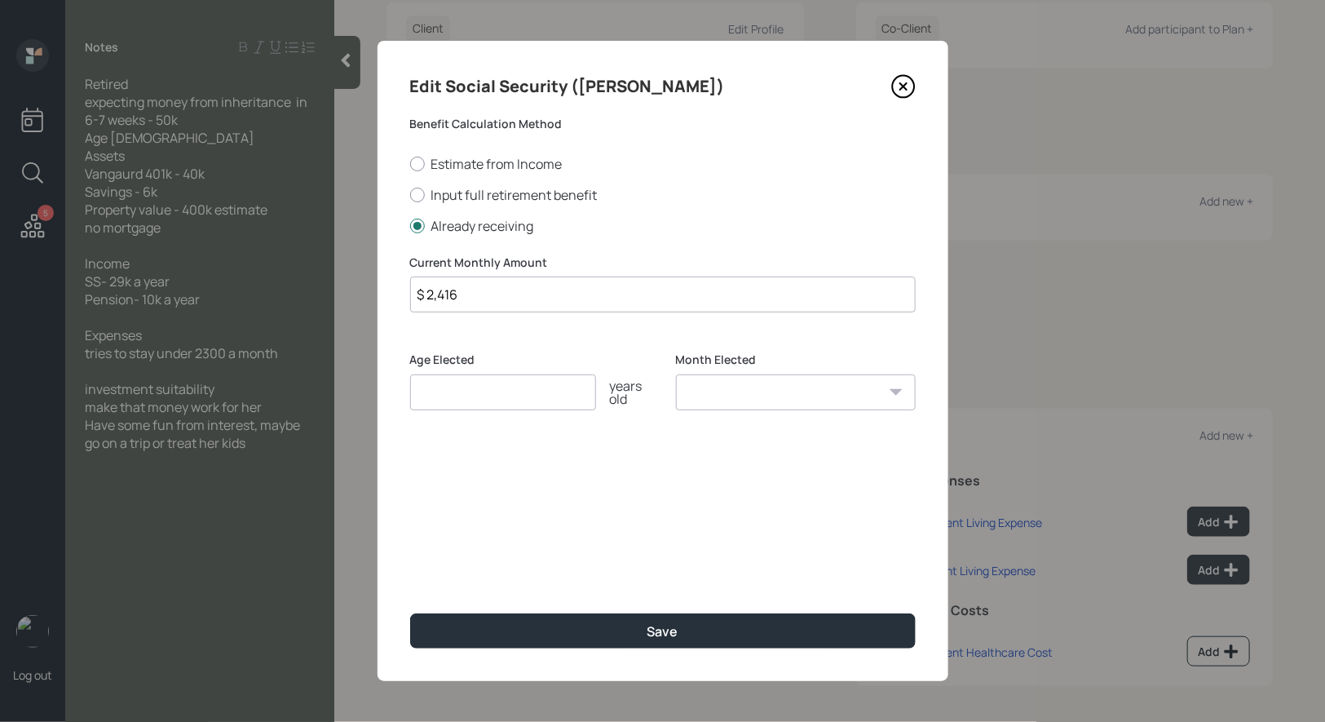
click at [445, 401] on input "number" at bounding box center [503, 392] width 186 height 36
type input "67"
click at [775, 398] on select "January February March April May June July August September October November De…" at bounding box center [796, 392] width 240 height 36
select select "1"
click at [676, 374] on select "January February March April May June July August September October November De…" at bounding box center [796, 392] width 240 height 36
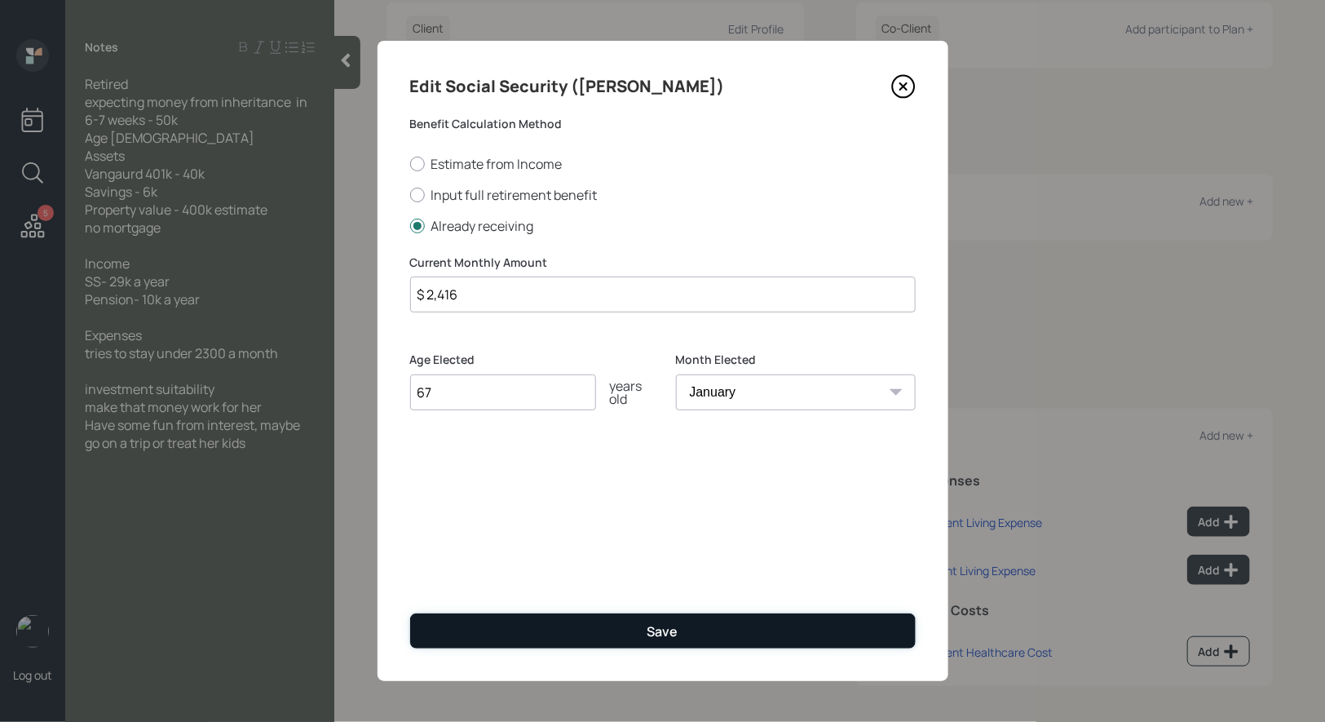
click at [601, 627] on button "Save" at bounding box center [663, 630] width 506 height 35
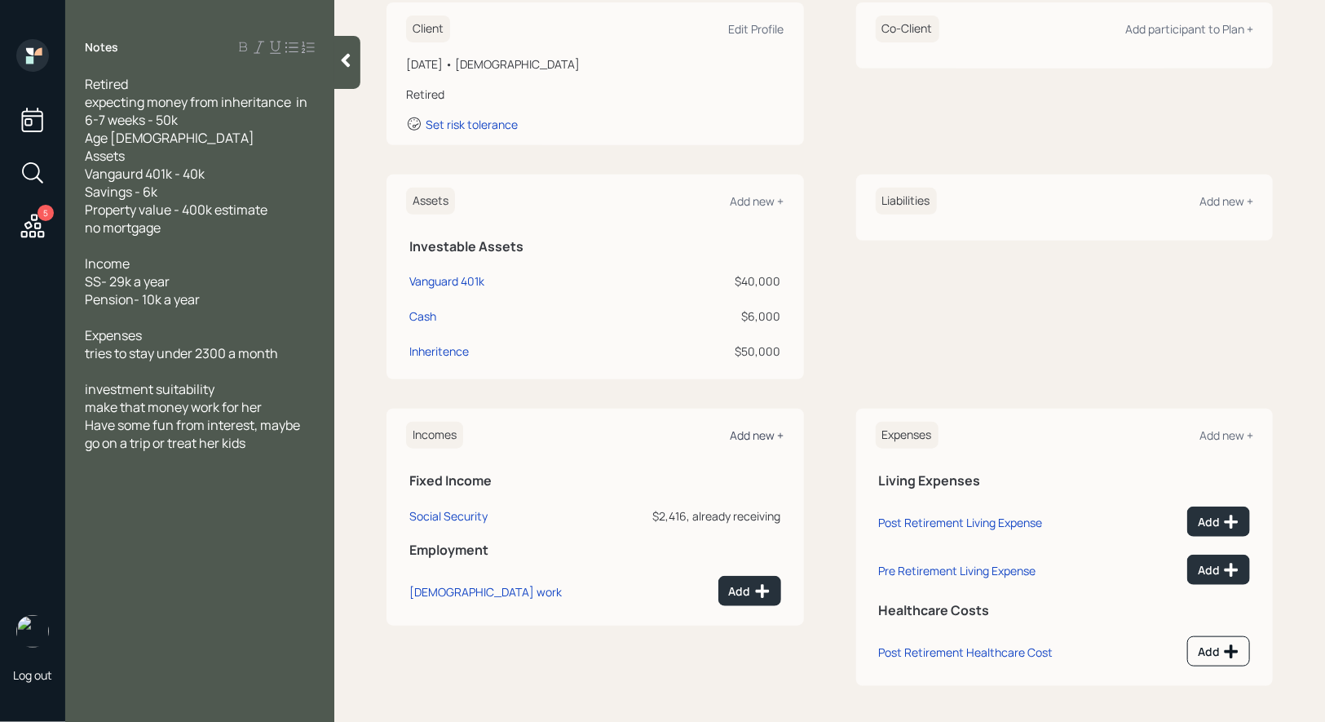
click at [749, 433] on div "Add new +" at bounding box center [758, 434] width 54 height 15
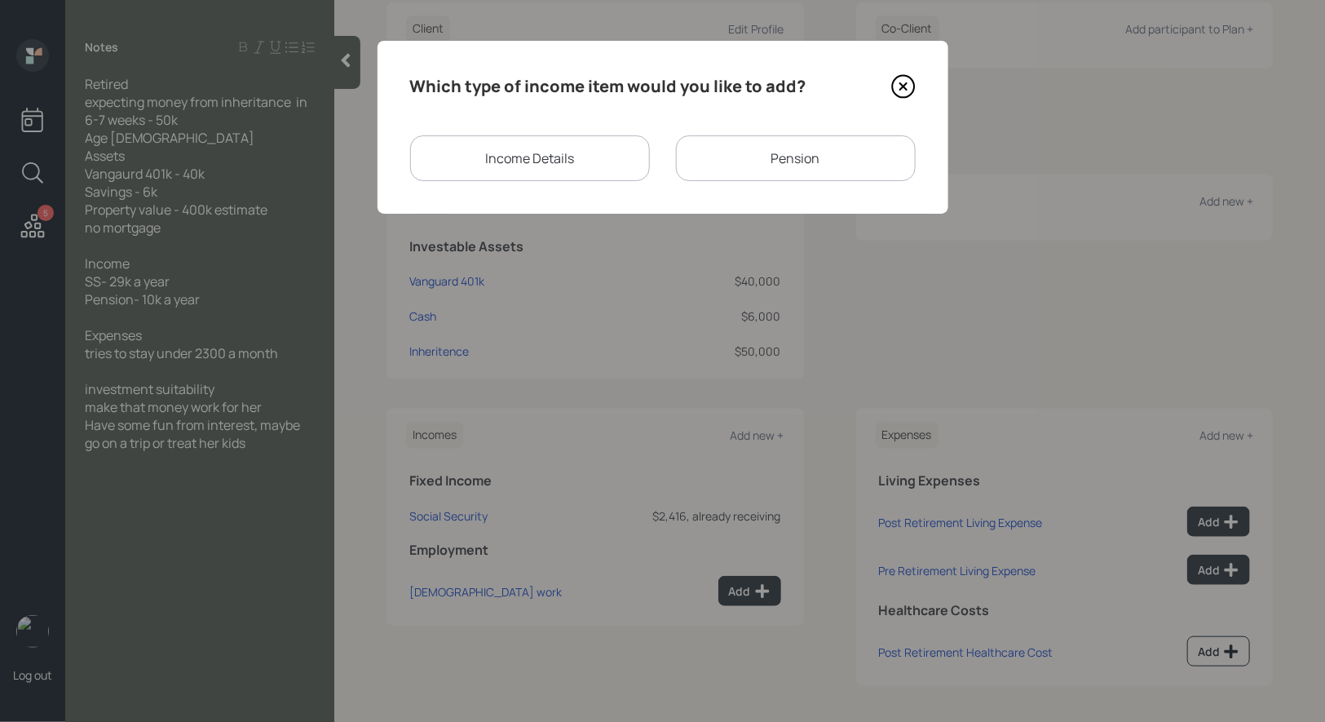
click at [768, 155] on div "Pension" at bounding box center [796, 158] width 240 height 46
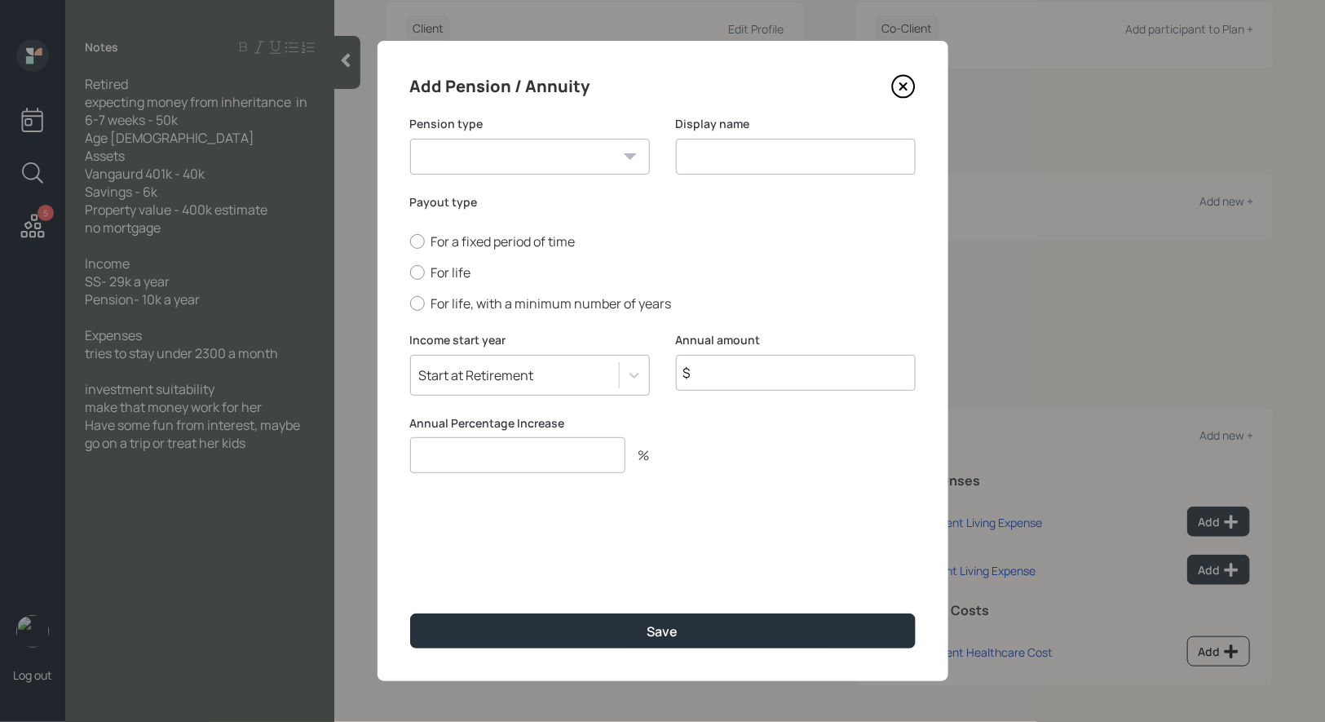
click at [604, 156] on select "Pension Annuity" at bounding box center [530, 157] width 240 height 36
select select "pension"
click at [410, 139] on select "Pension Annuity" at bounding box center [530, 157] width 240 height 36
click at [709, 166] on input at bounding box center [796, 157] width 240 height 36
type input "Pension"
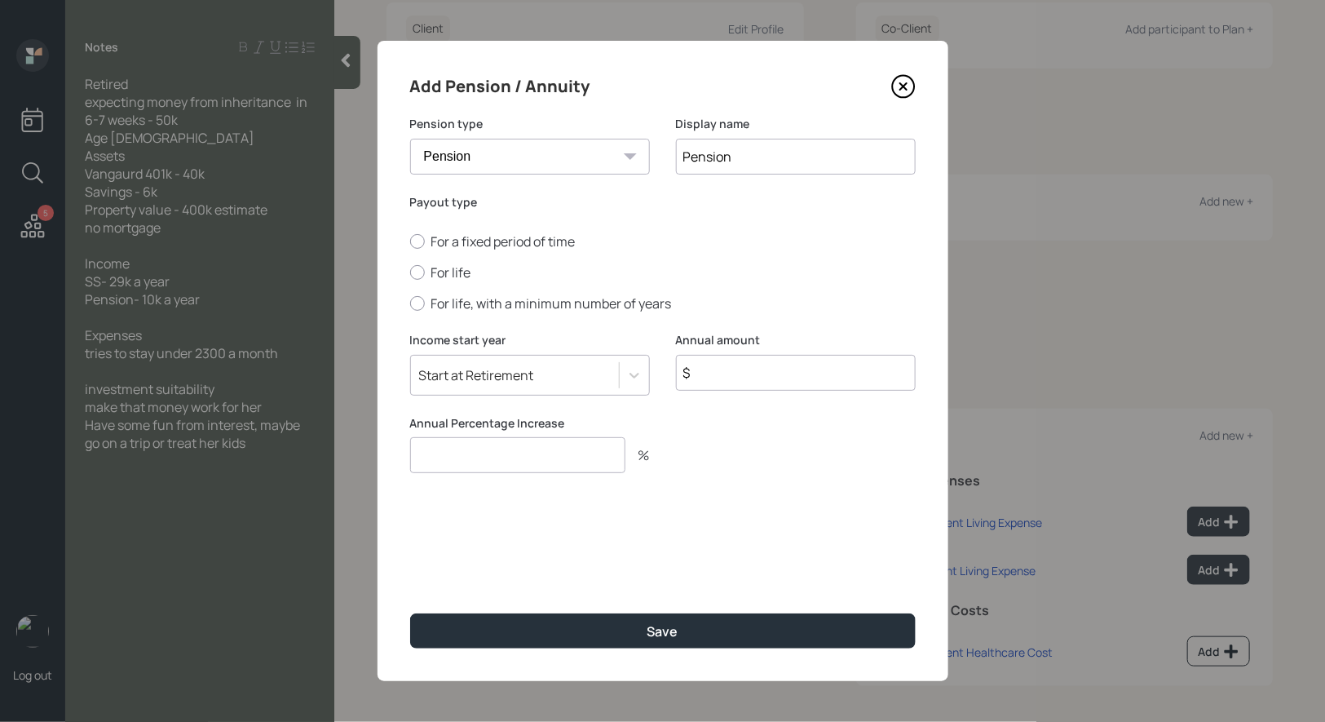
click at [797, 370] on input "$" at bounding box center [796, 373] width 240 height 36
type input "$ 10,000"
click at [487, 485] on div "Annual Percentage Increase %" at bounding box center [530, 454] width 240 height 78
click at [487, 465] on input "number" at bounding box center [517, 455] width 215 height 36
type input "0"
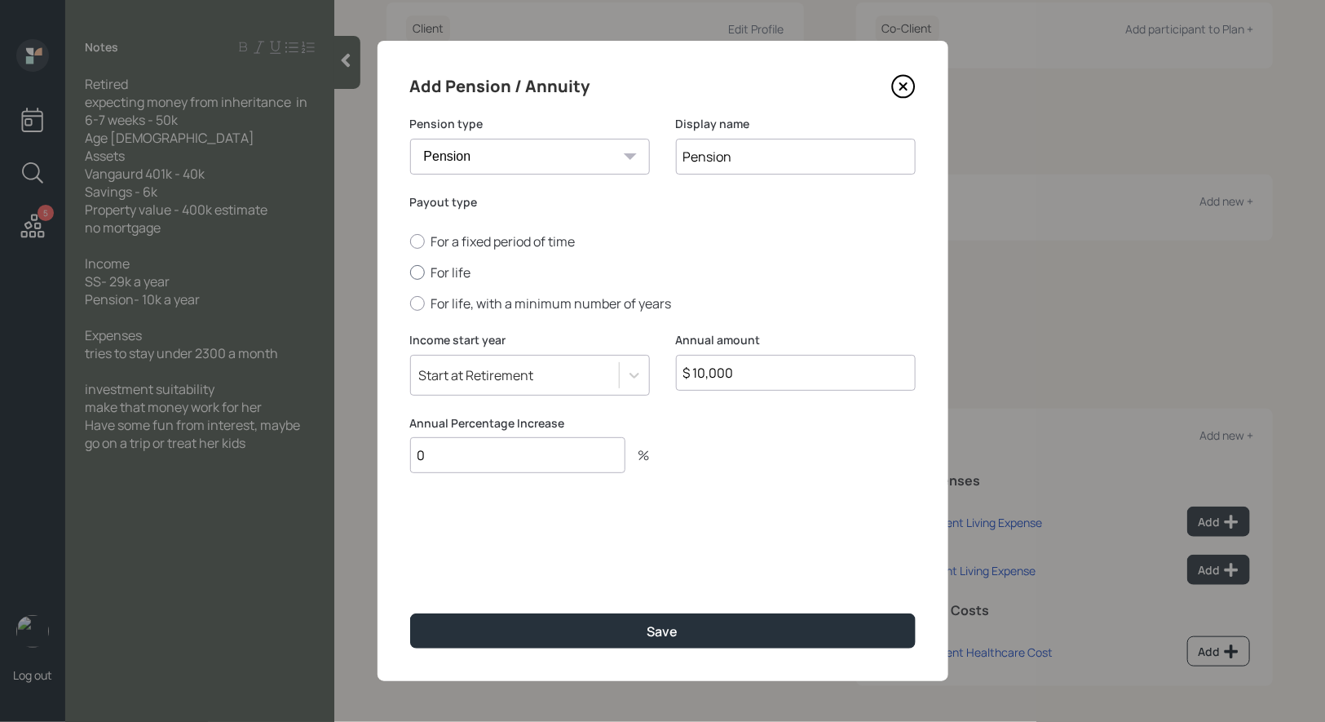
click at [417, 268] on div at bounding box center [417, 272] width 15 height 15
click at [410, 272] on input "For life" at bounding box center [409, 272] width 1 height 1
radio input "true"
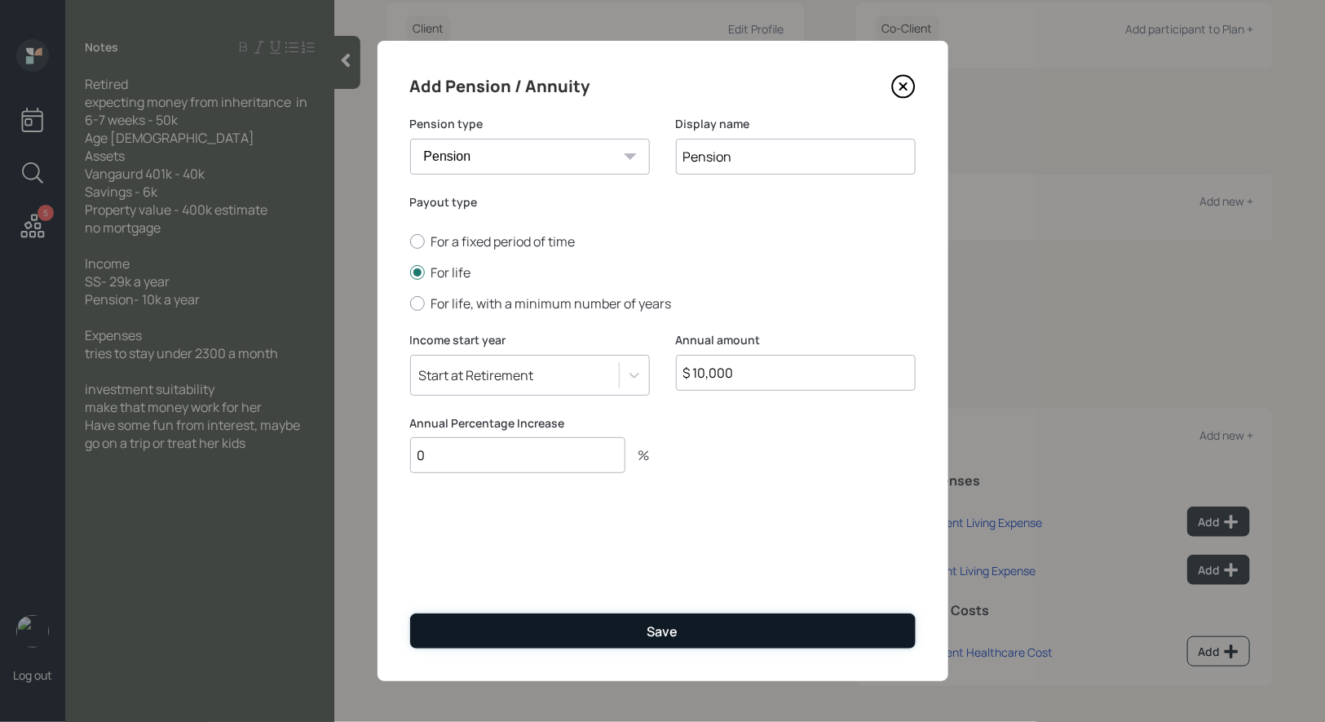
click at [496, 629] on button "Save" at bounding box center [663, 630] width 506 height 35
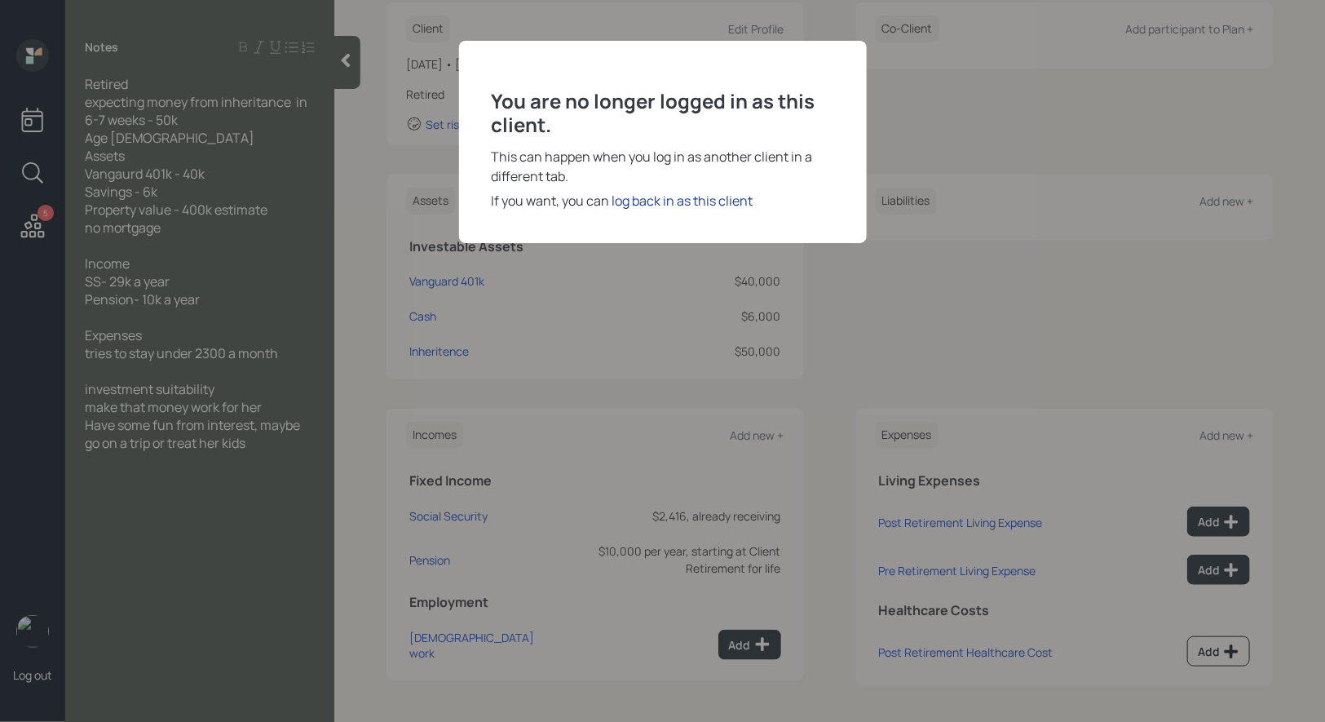
click at [658, 198] on div "log back in as this client" at bounding box center [682, 201] width 141 height 20
